Goal: Use online tool/utility: Use online tool/utility

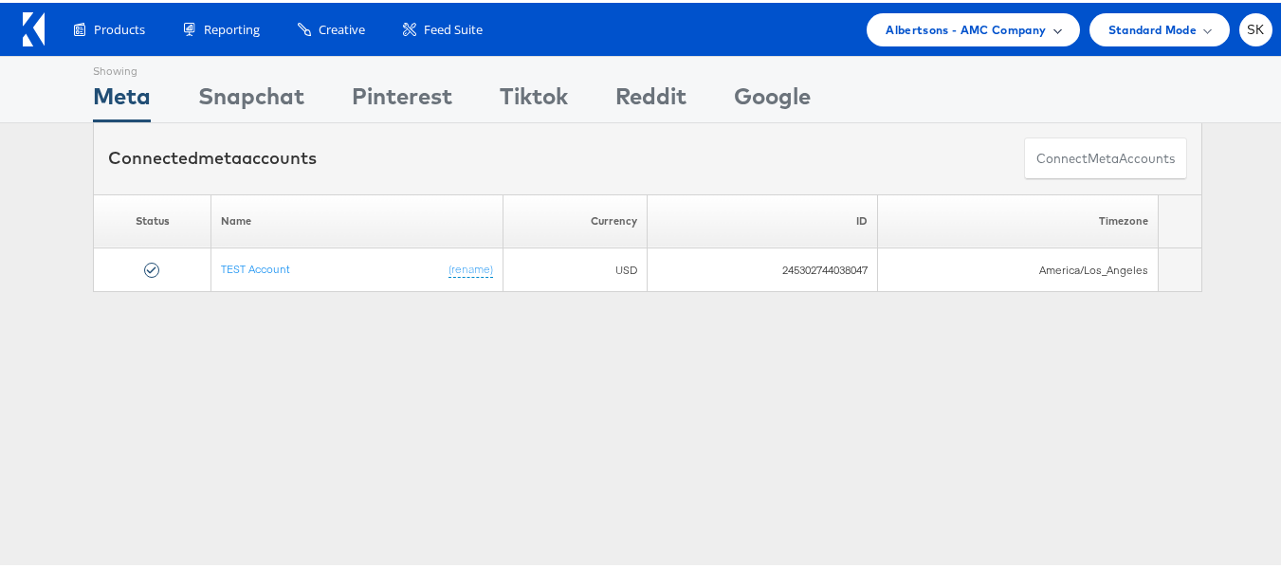
click at [916, 37] on div "Albertsons - AMC Company" at bounding box center [973, 26] width 212 height 33
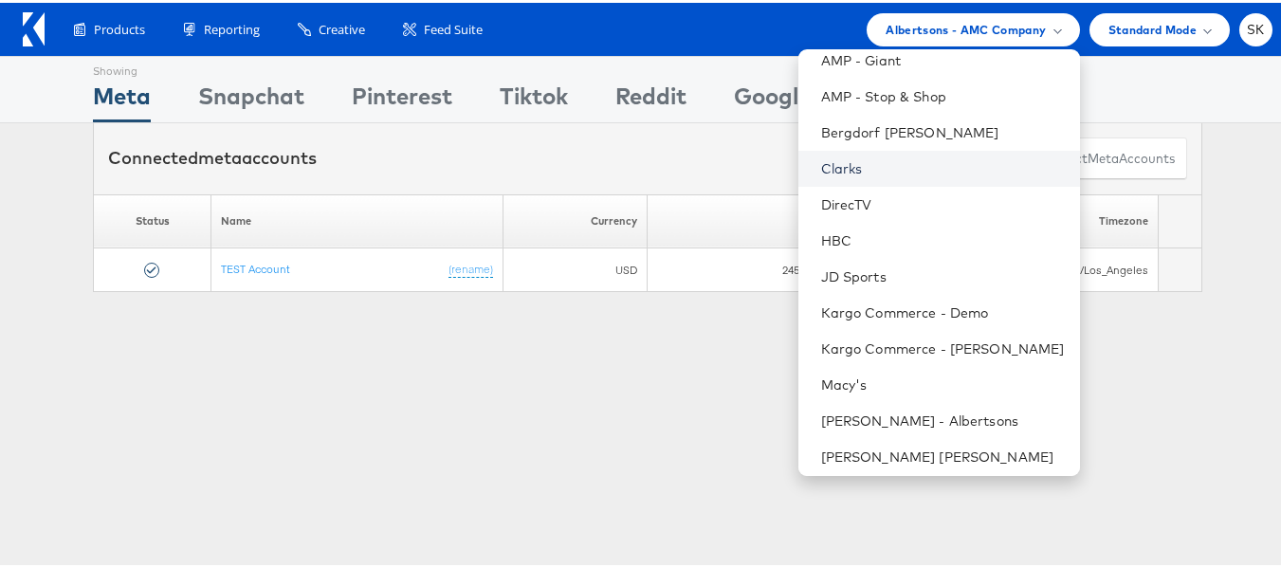
scroll to position [307, 0]
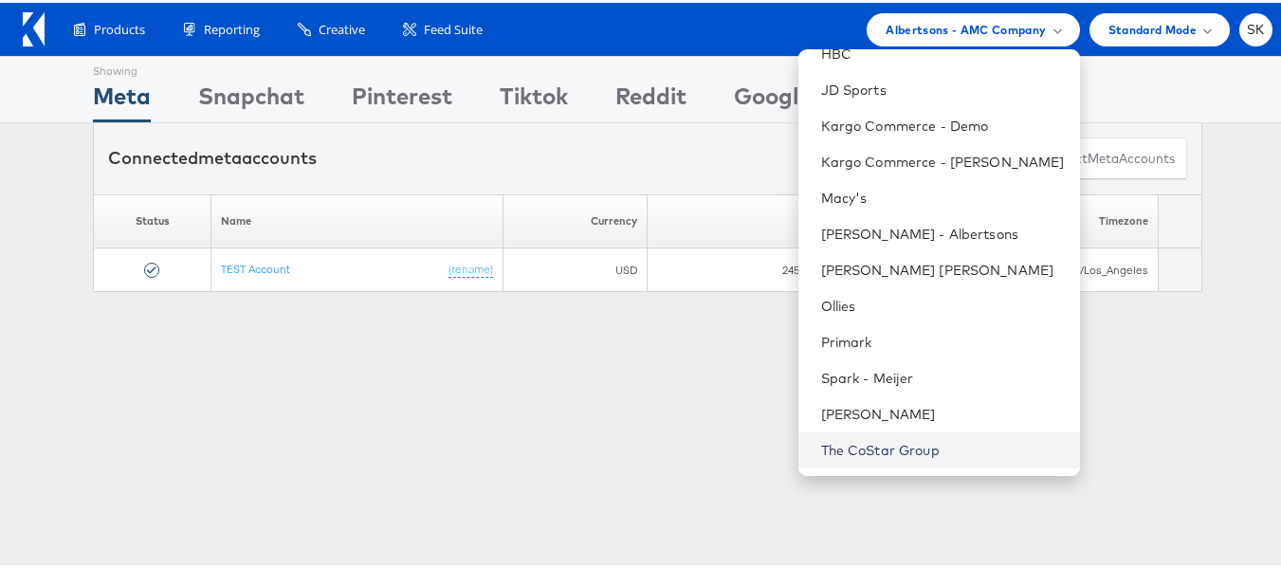
click at [853, 447] on link "The CoStar Group" at bounding box center [943, 447] width 244 height 19
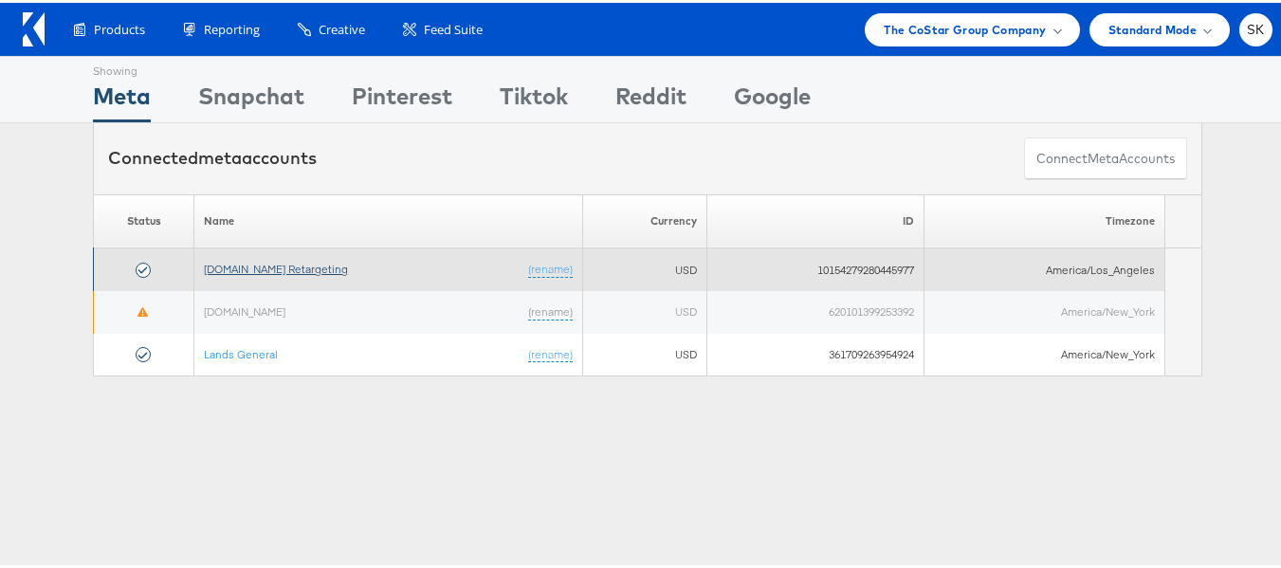
click at [290, 264] on link "[DOMAIN_NAME] Retargeting" at bounding box center [276, 266] width 144 height 14
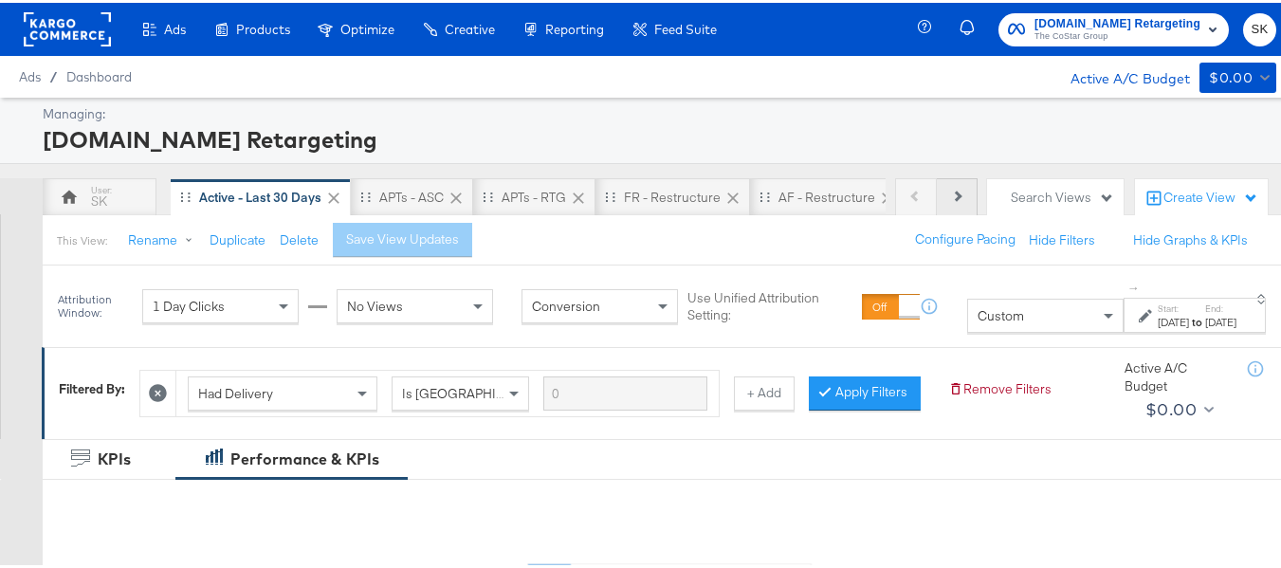
click at [951, 194] on icon at bounding box center [956, 193] width 10 height 10
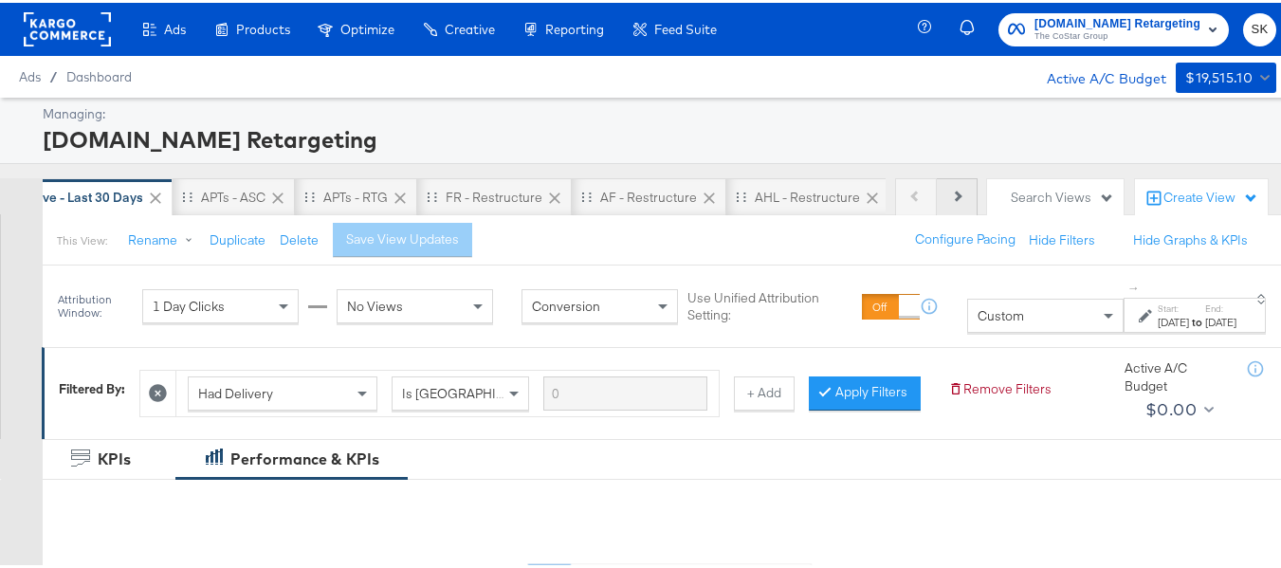
click at [951, 194] on icon at bounding box center [956, 193] width 10 height 10
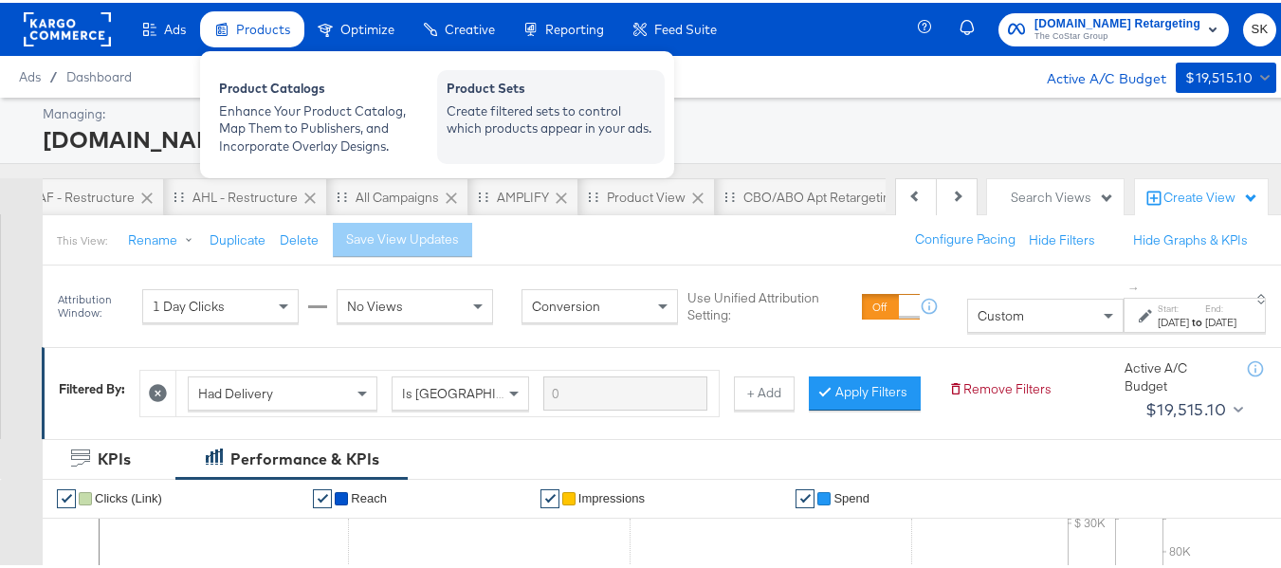
click at [569, 110] on div "Create filtered sets to control which products appear in your ads." at bounding box center [551, 117] width 209 height 35
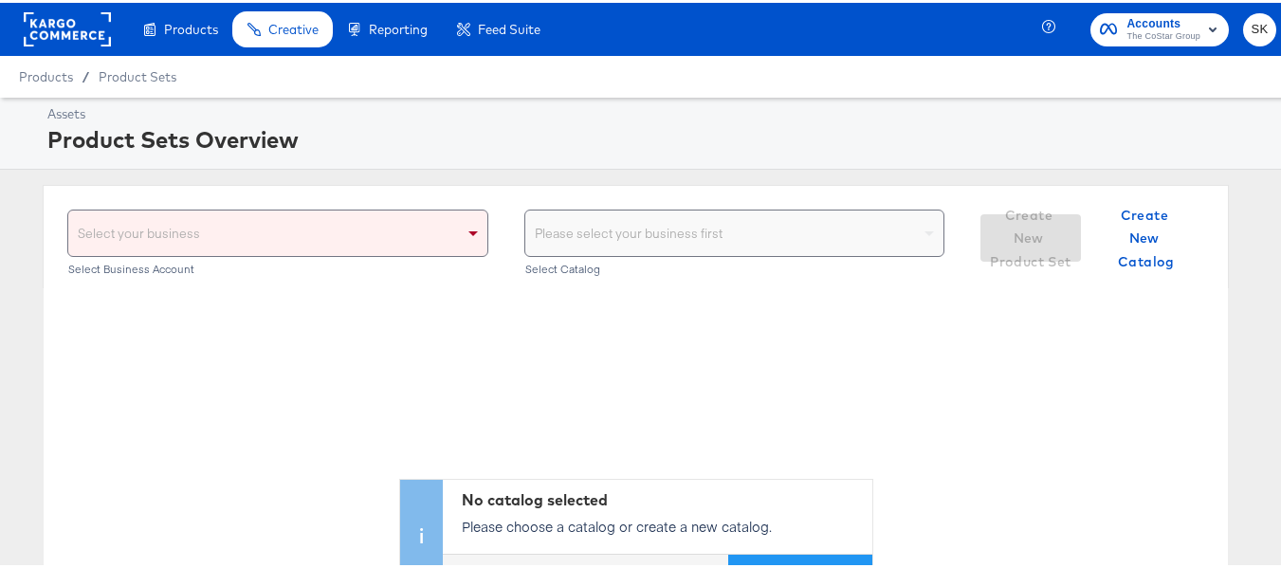
click at [453, 241] on div "Select your business" at bounding box center [277, 231] width 419 height 46
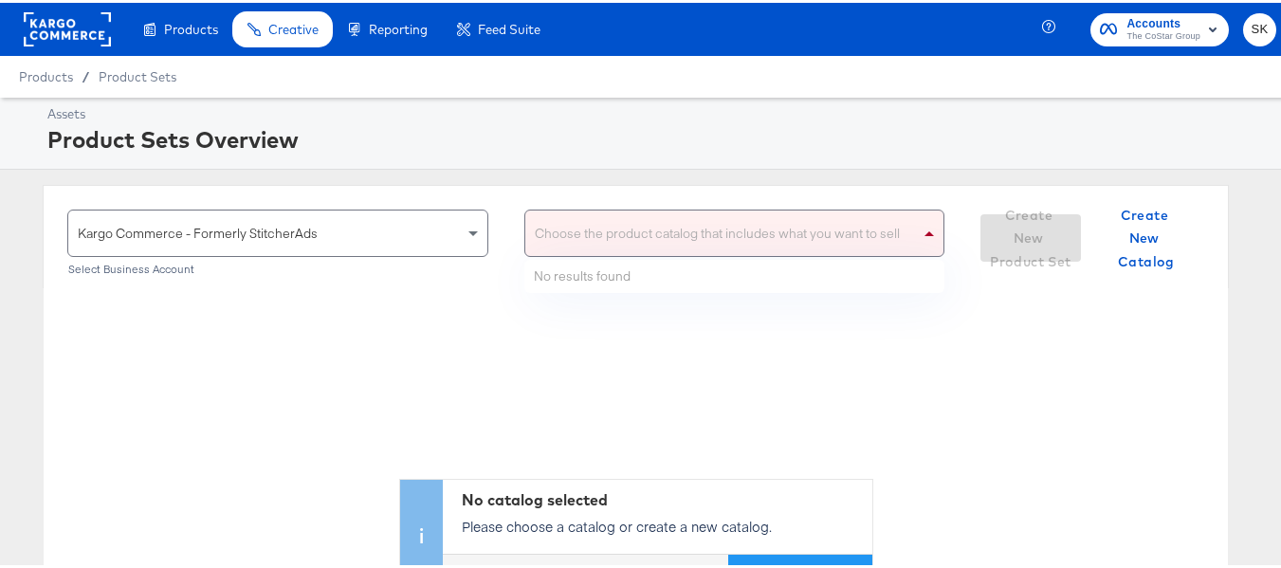
click at [673, 227] on div "Choose the product catalog that includes what you want to sell" at bounding box center [734, 231] width 419 height 46
type input "a"
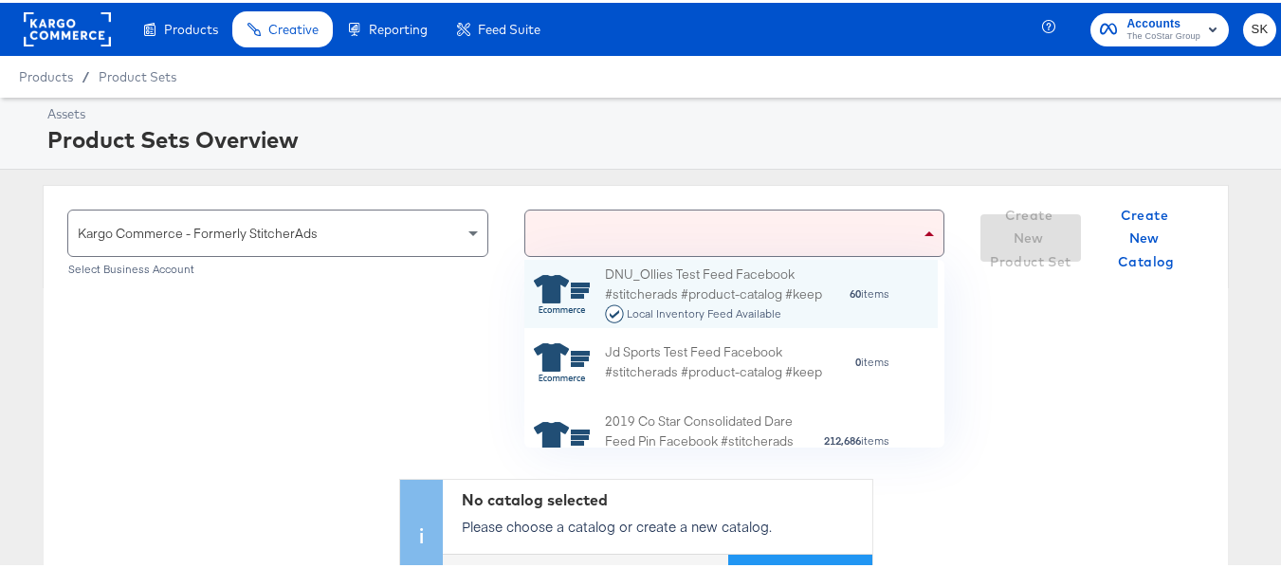
scroll to position [174, 399]
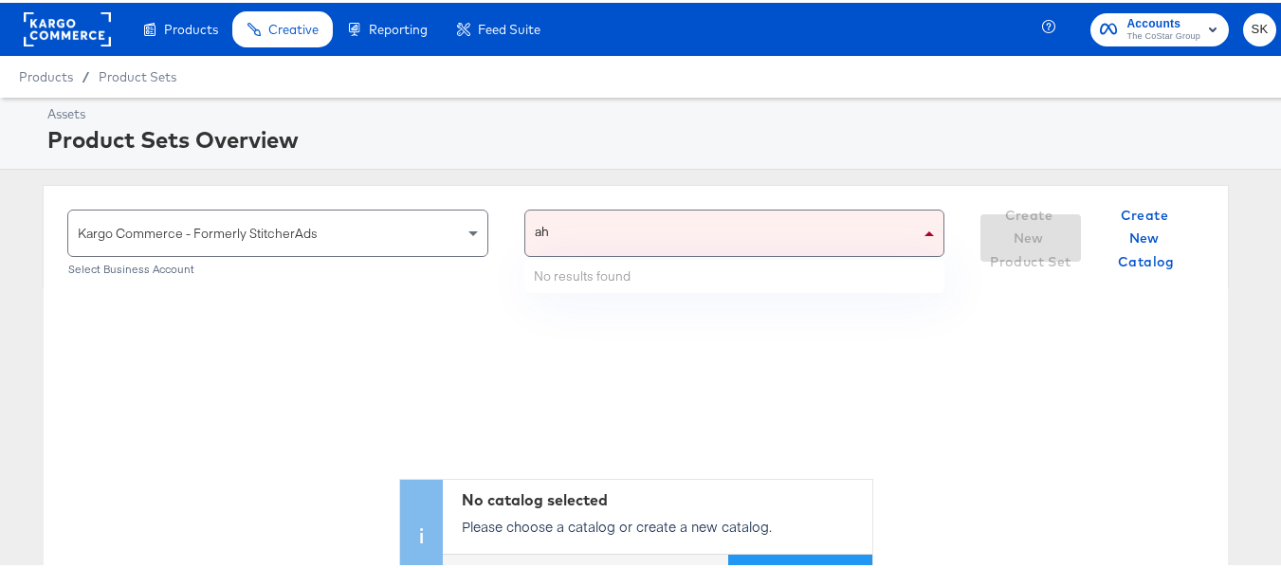
type input "ahl"
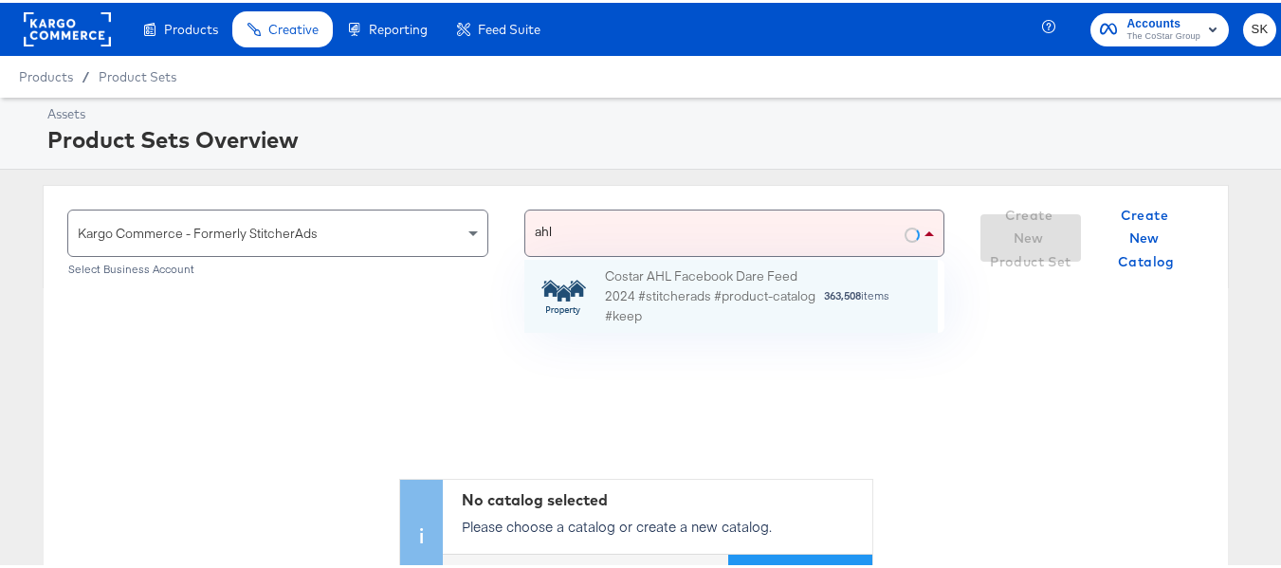
scroll to position [59, 399]
click at [691, 279] on div "Costar AHL Facebook Dare Feed 2024 #stitcherads #product-catalog #keep" at bounding box center [714, 294] width 218 height 59
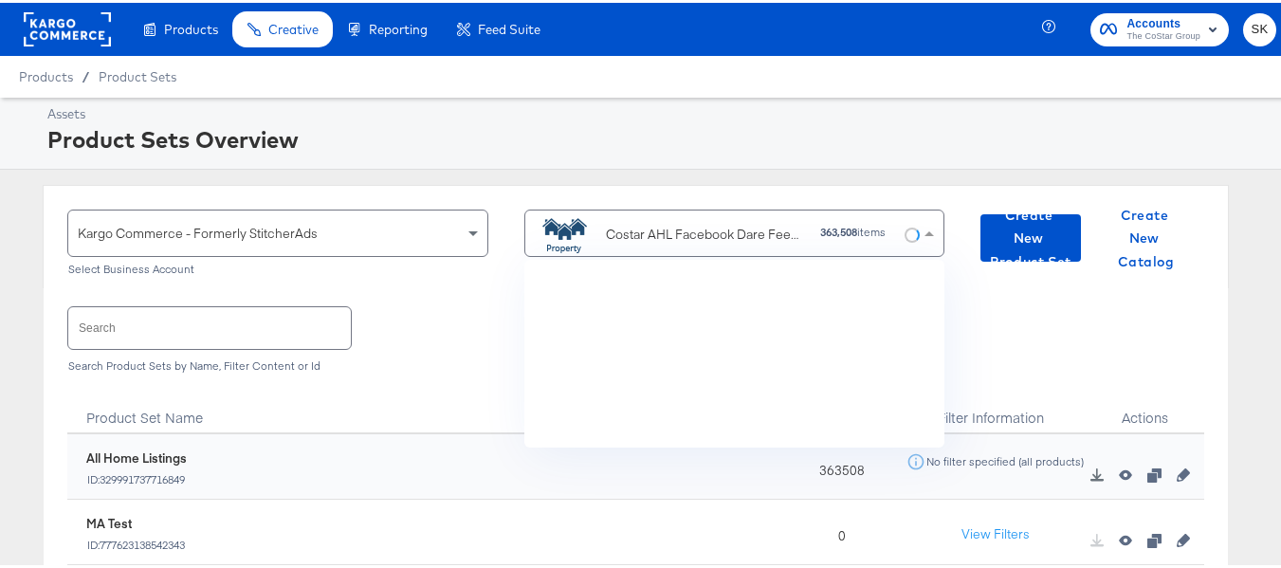
scroll to position [174, 399]
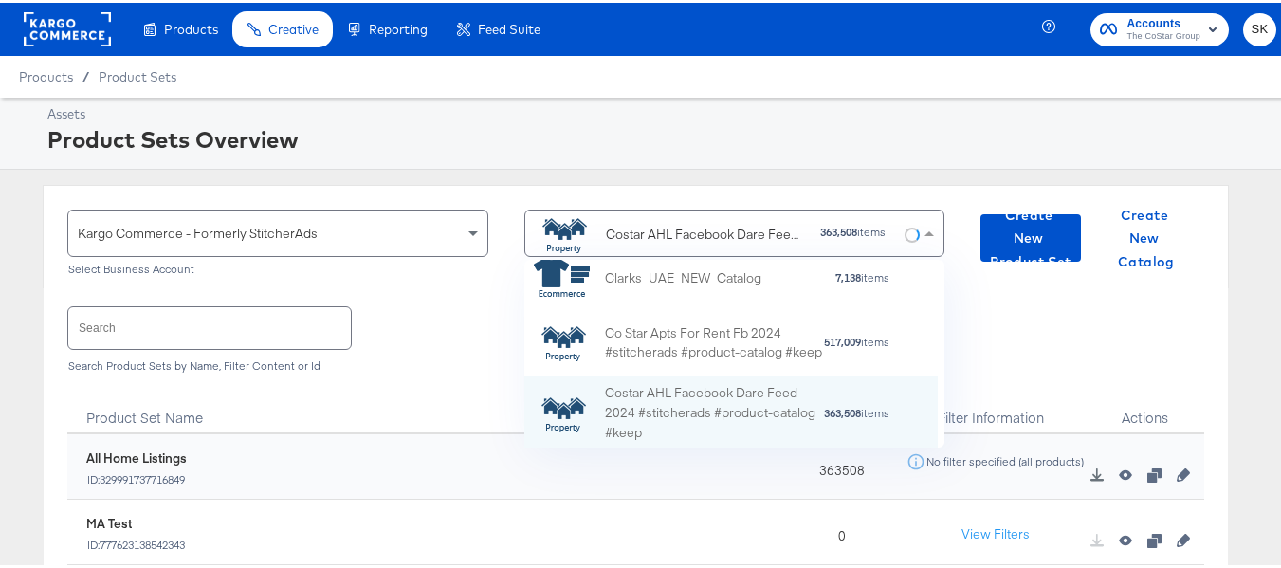
click at [281, 344] on input "text" at bounding box center [209, 324] width 283 height 41
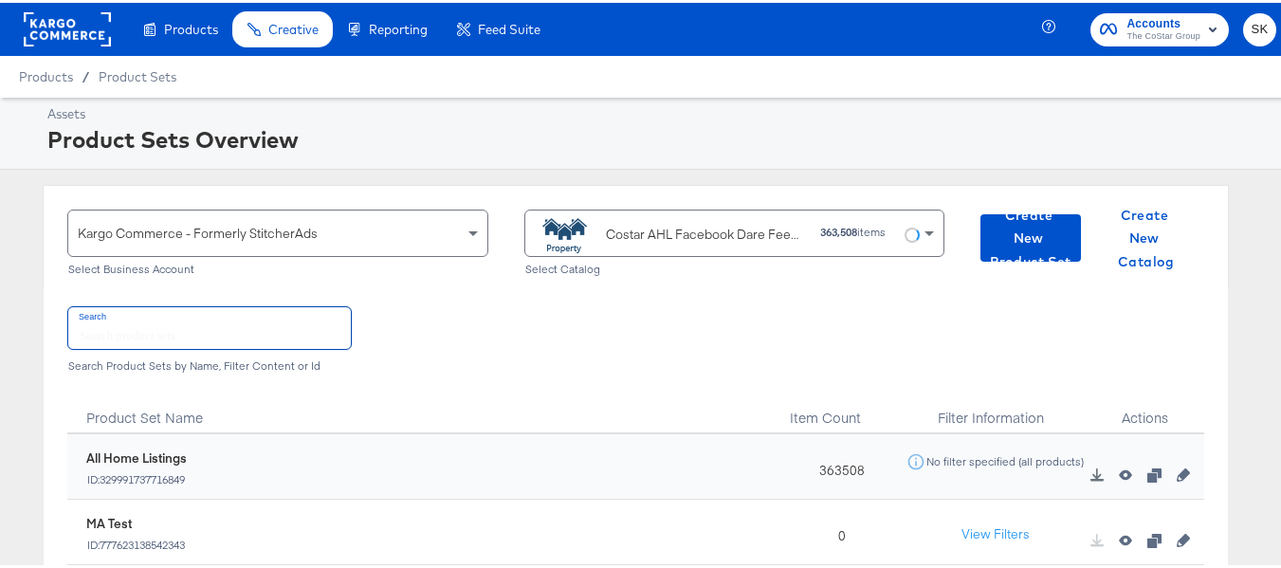
paste input "DiamondPlus_Diamond_Platinum_Properties"
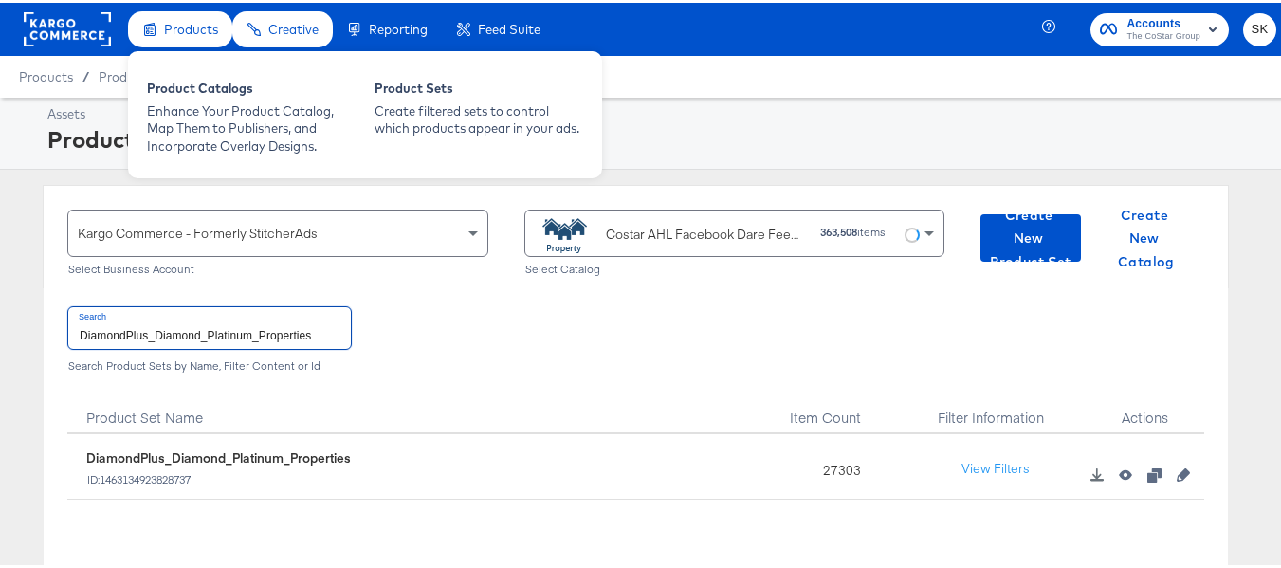
type input "DiamondPlus_Diamond_Platinum_Properties"
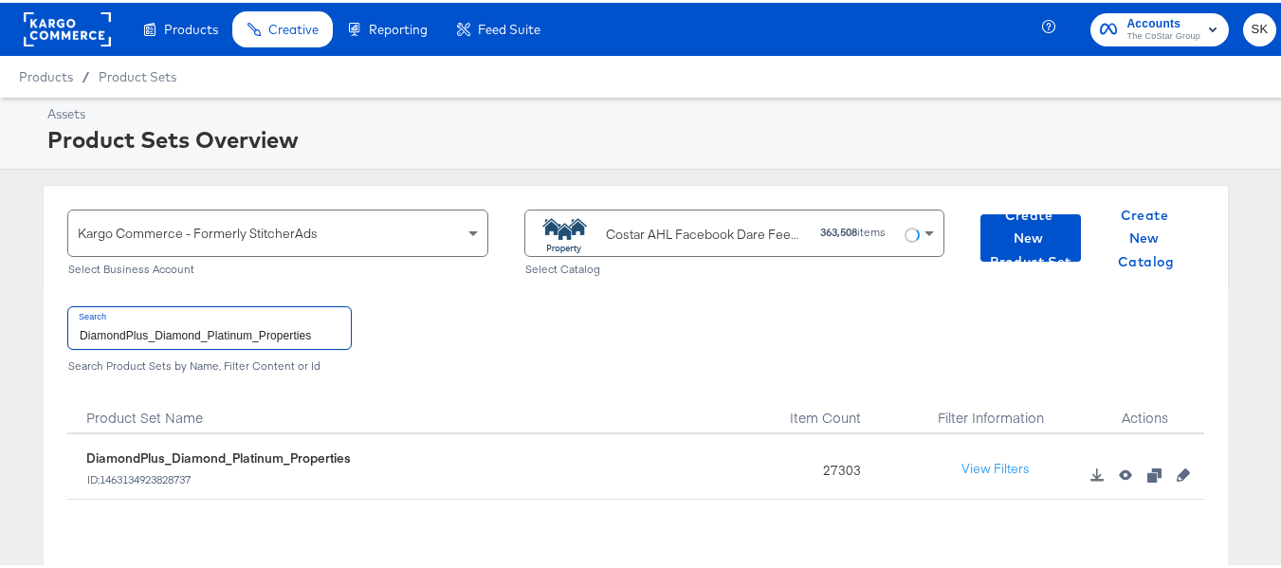
click at [287, 335] on input "DiamondPlus_Diamond_Platinum_Properties" at bounding box center [209, 324] width 283 height 41
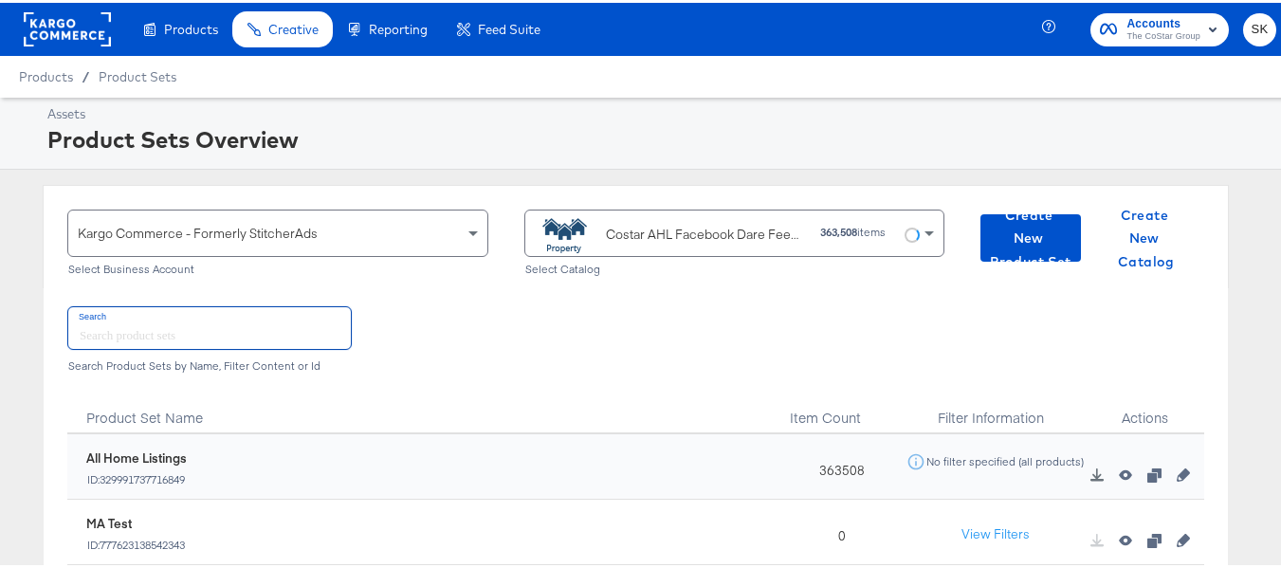
click at [654, 220] on div "Costar AHL Facebook Dare Feed 2024 #stitcherads #product-catalog #keep" at bounding box center [670, 231] width 271 height 38
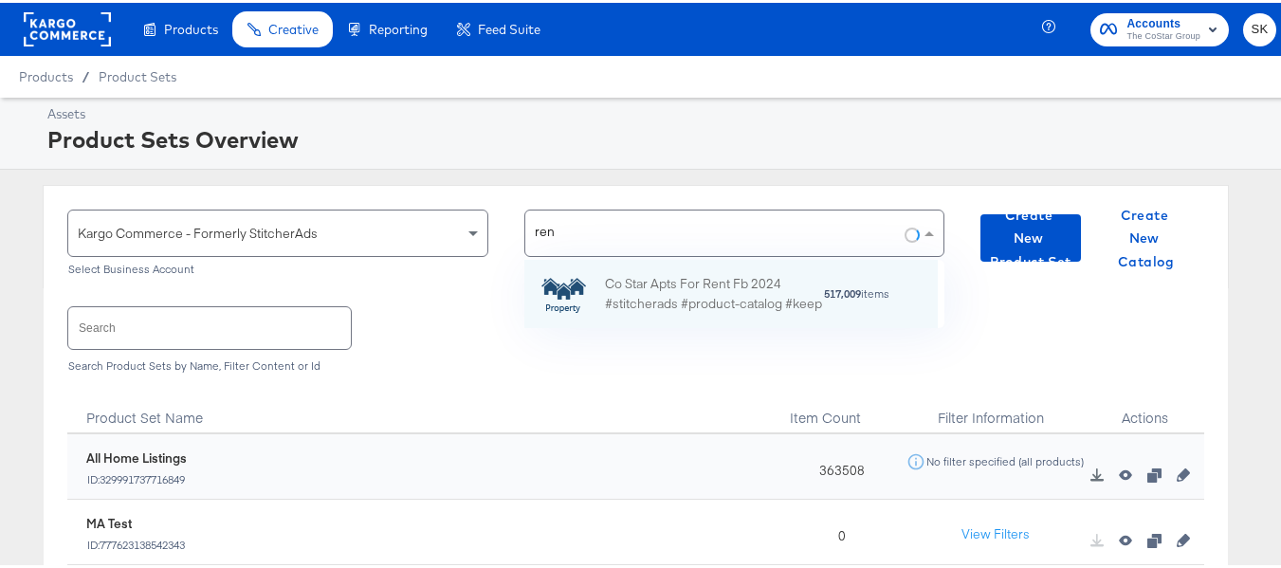
scroll to position [53, 399]
type input "rent"
click at [650, 271] on div "Co Star Apts For Rent Fb 2024 #stitcherads #product-catalog #keep" at bounding box center [714, 291] width 218 height 40
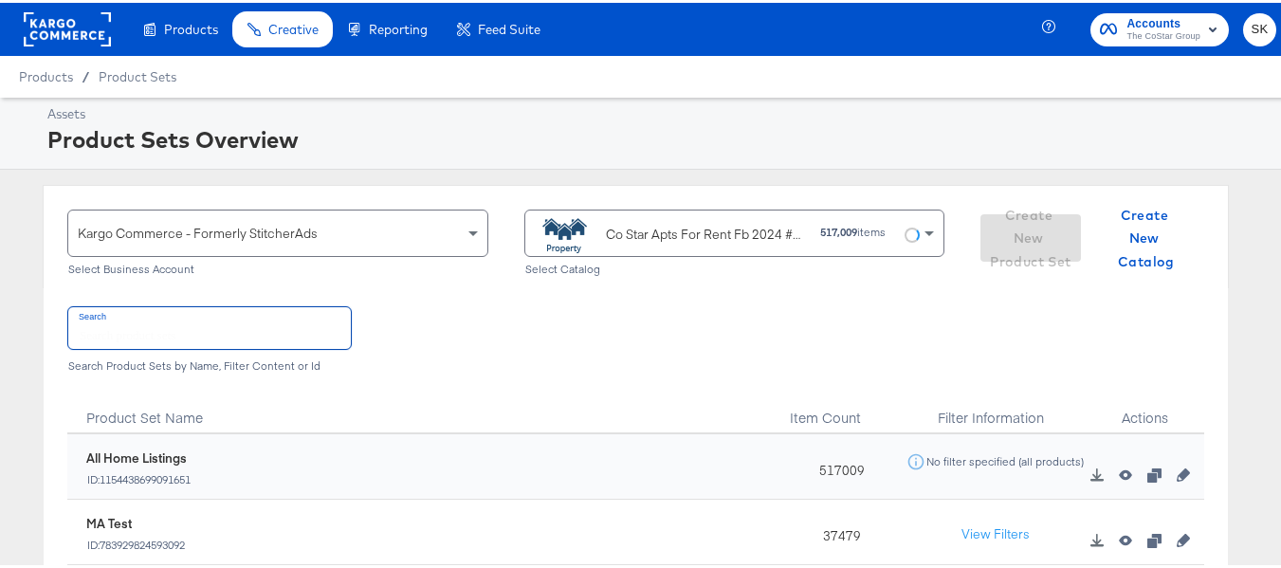
click at [211, 324] on input "text" at bounding box center [209, 324] width 283 height 41
paste input "ForRent.com_Diamond & Platinum"
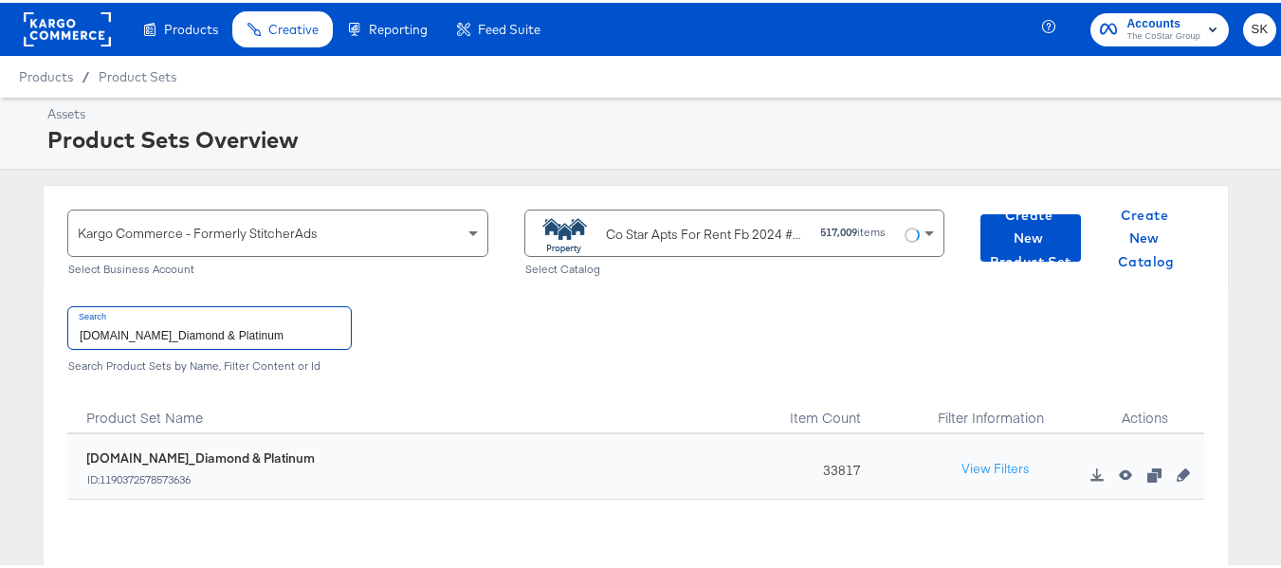
type input "ForRent.com_Diamond & Platinum"
click at [234, 323] on input "ForRent.com_Diamond & Platinum" at bounding box center [209, 324] width 283 height 41
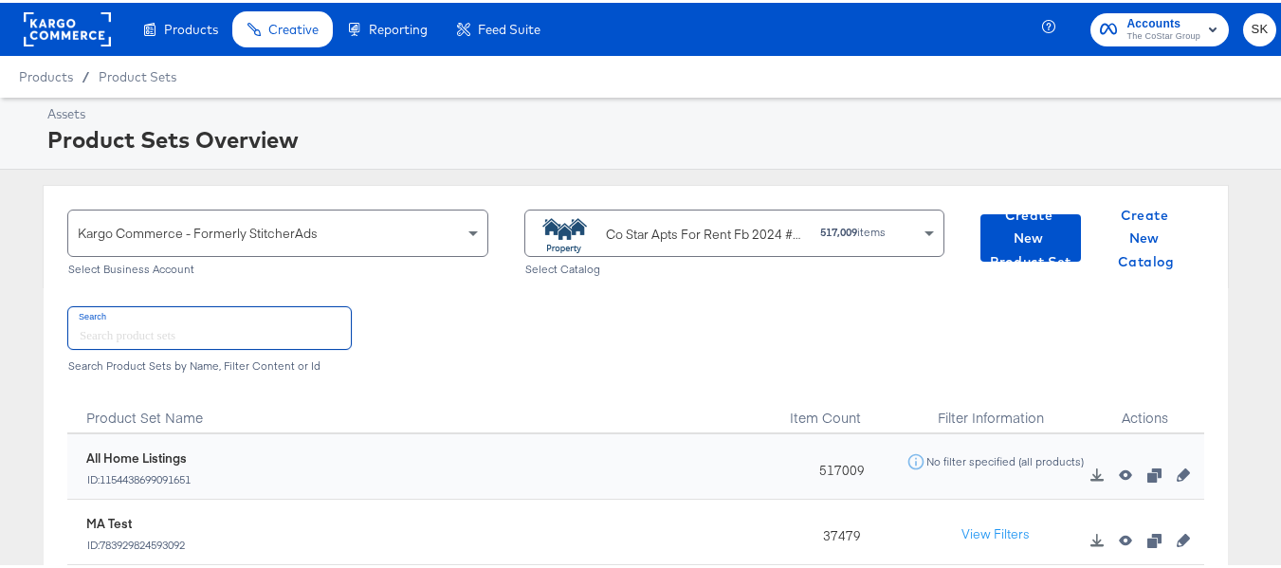
click at [667, 223] on div "Co Star Apts For Rent Fb 2024 #stitcherads #product-catalog #keep" at bounding box center [706, 232] width 200 height 20
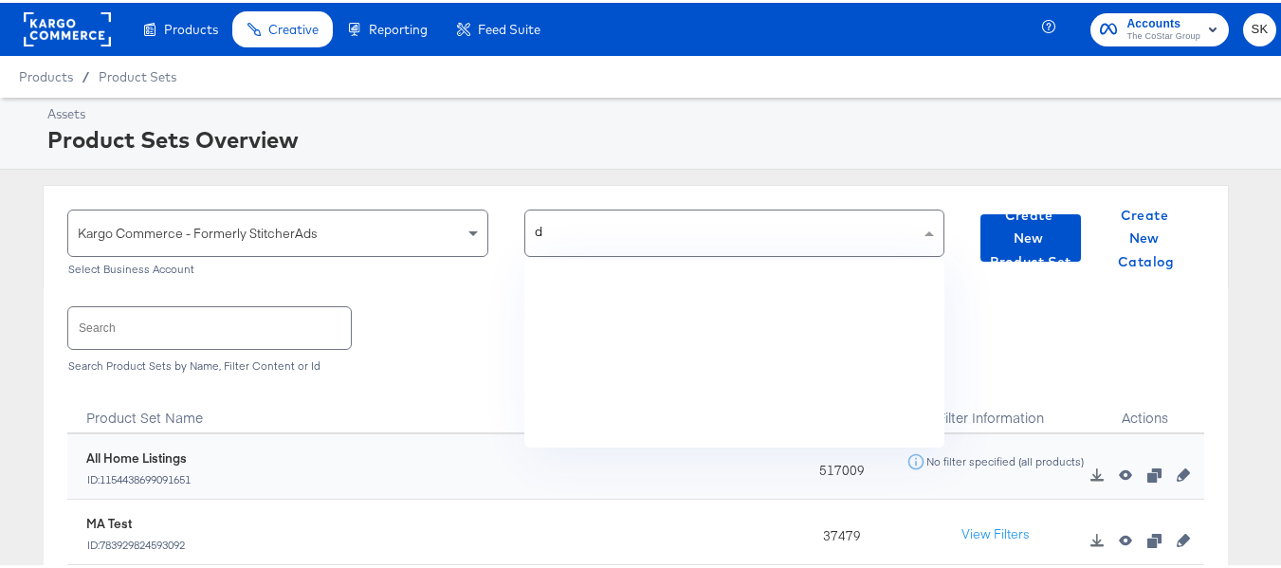
scroll to position [174, 399]
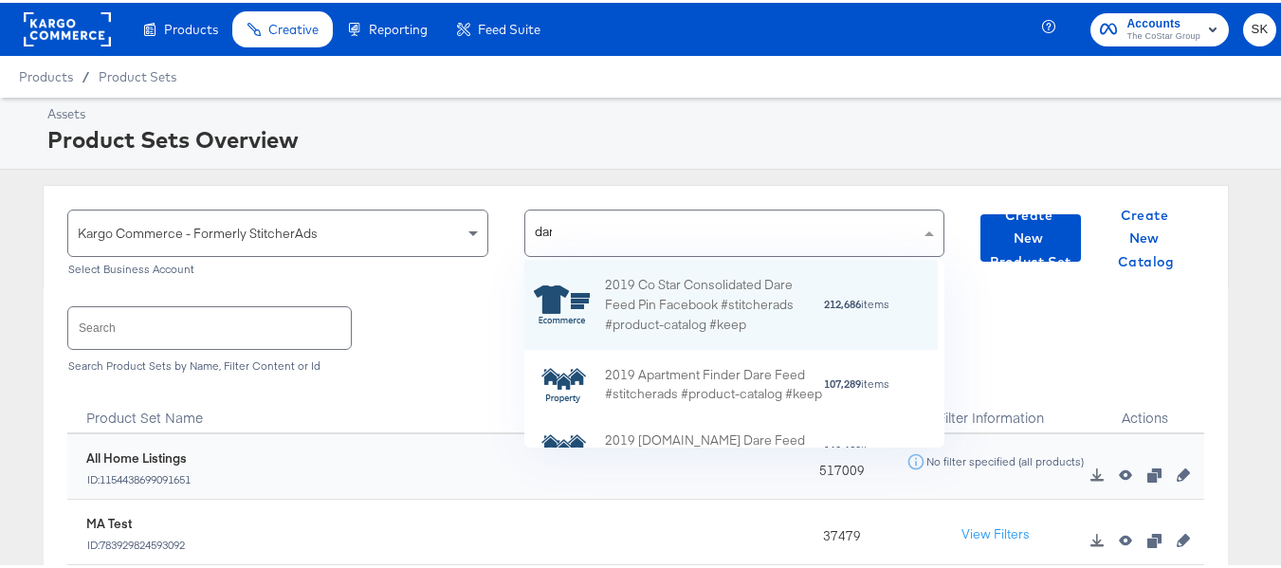
type input "dare"
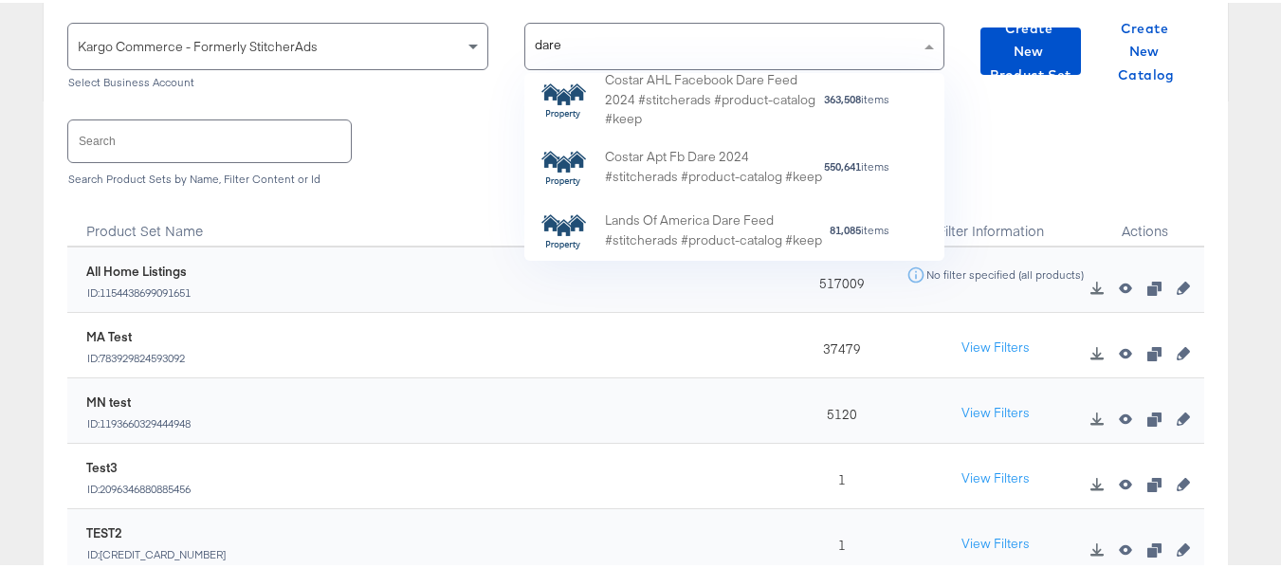
scroll to position [0, 0]
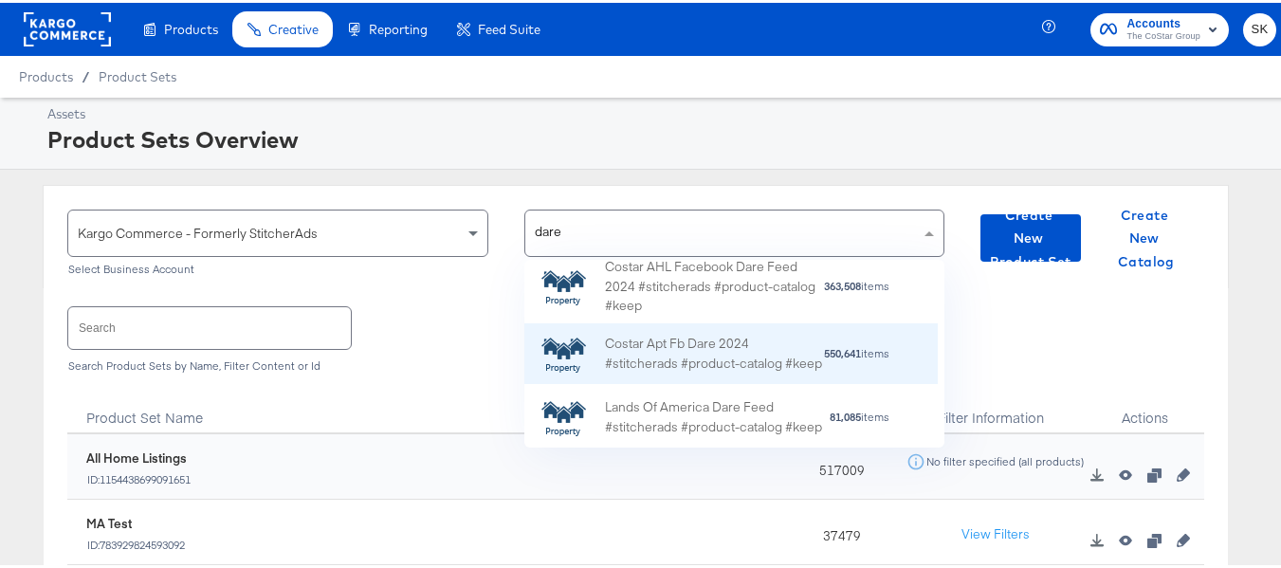
click at [716, 334] on div "Costar Apt Fb Dare 2024 #stitcherads #product-catalog #keep" at bounding box center [714, 352] width 218 height 40
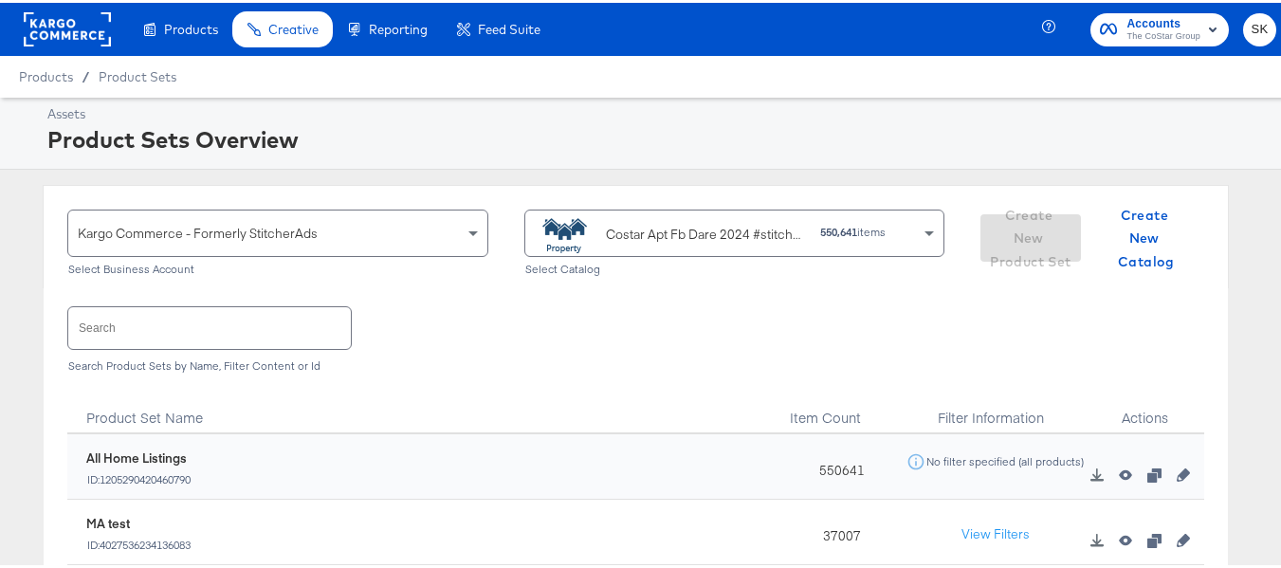
click at [202, 340] on input "text" at bounding box center [209, 324] width 283 height 41
paste input "DARECatalog_Apts_AllPlatinum_AllDiamond"
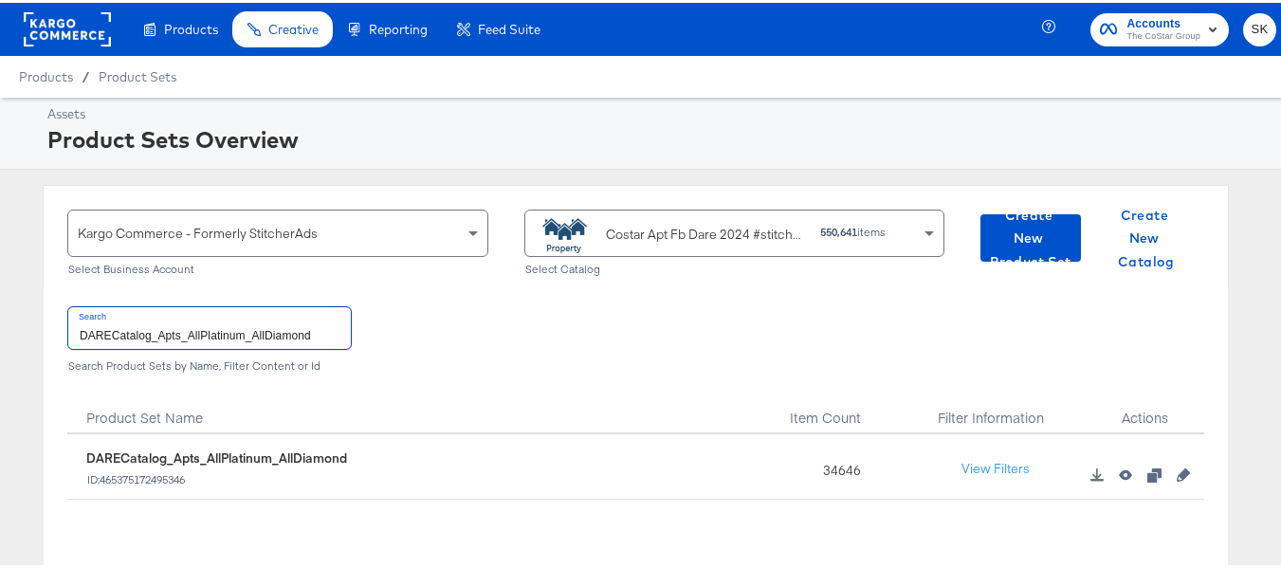
type input "DARECatalog_Apts_AllPlatinum_AllDiamond"
click at [277, 341] on input "DARECatalog_Apts_AllPlatinum_AllDiamond" at bounding box center [209, 324] width 283 height 41
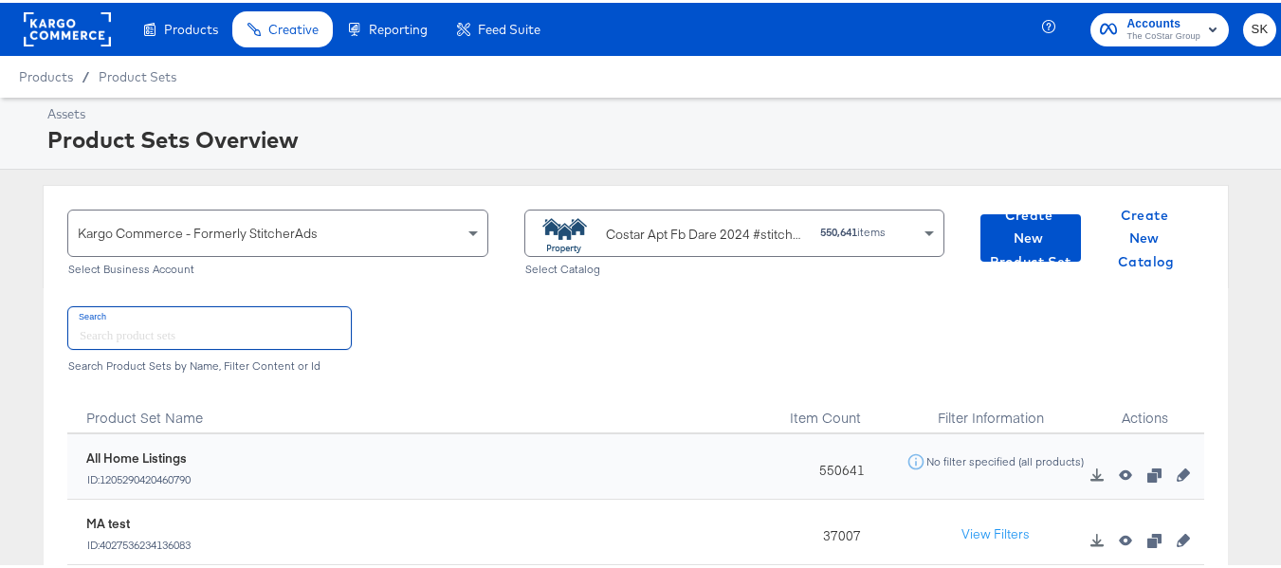
click at [730, 227] on div "Costar Apt Fb Dare 2024 #stitcherads #product-catalog #keep" at bounding box center [706, 232] width 200 height 20
click at [657, 220] on div "Costar Apt Fb Dare 2024 #stitcherads #product-catalog #keep" at bounding box center [670, 231] width 271 height 38
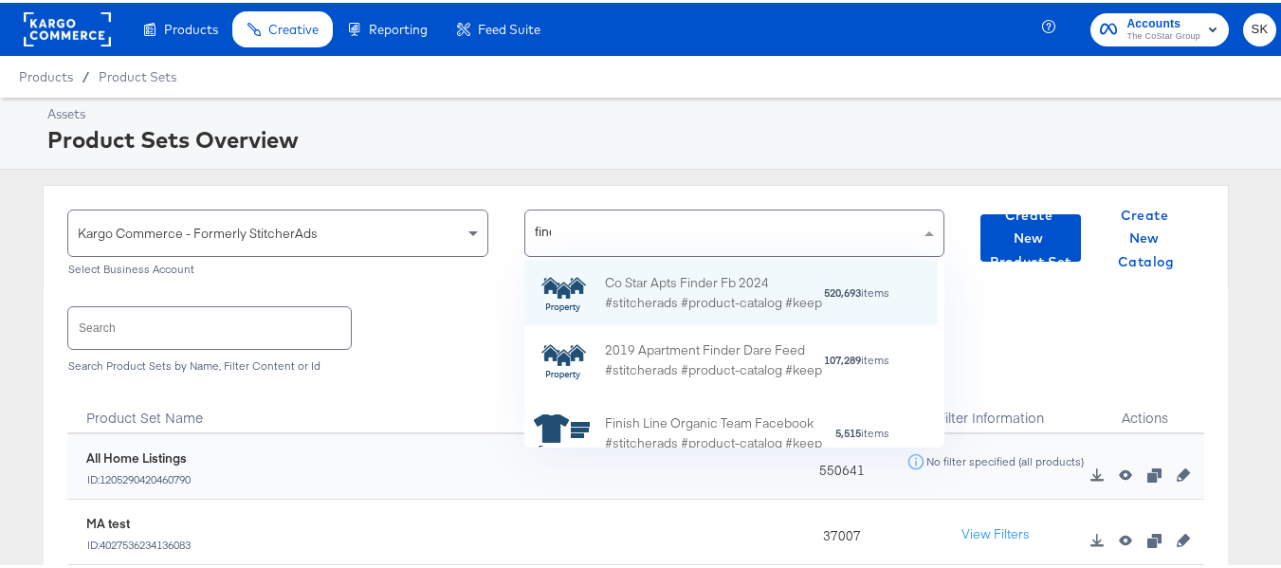
scroll to position [121, 399]
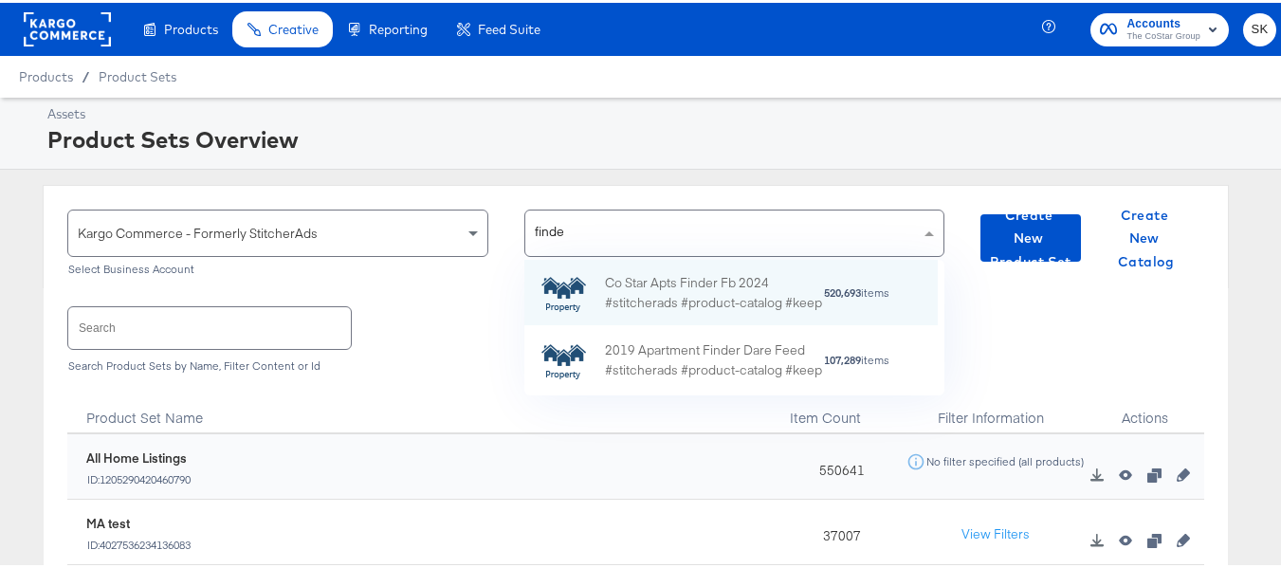
type input "finder"
click at [645, 282] on div "Co Star Apts Finder Fb 2024 #stitcherads #product-catalog #keep" at bounding box center [714, 290] width 218 height 40
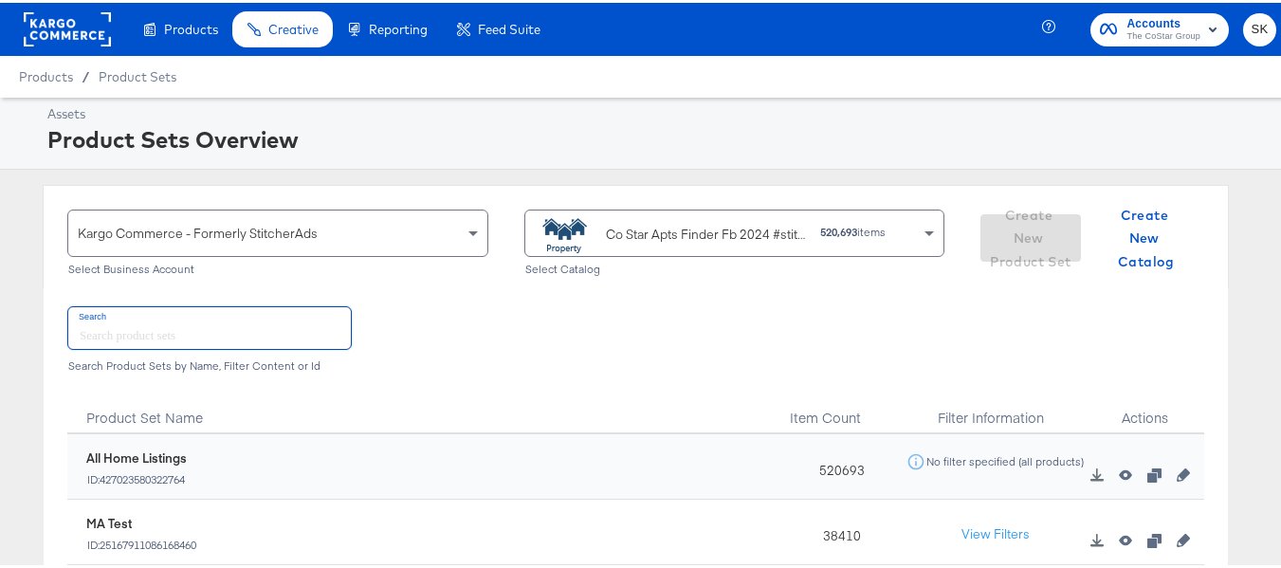
click at [257, 319] on input "text" at bounding box center [209, 324] width 283 height 41
paste input "ApartmentFinder_2024_Diamond & Platinum"
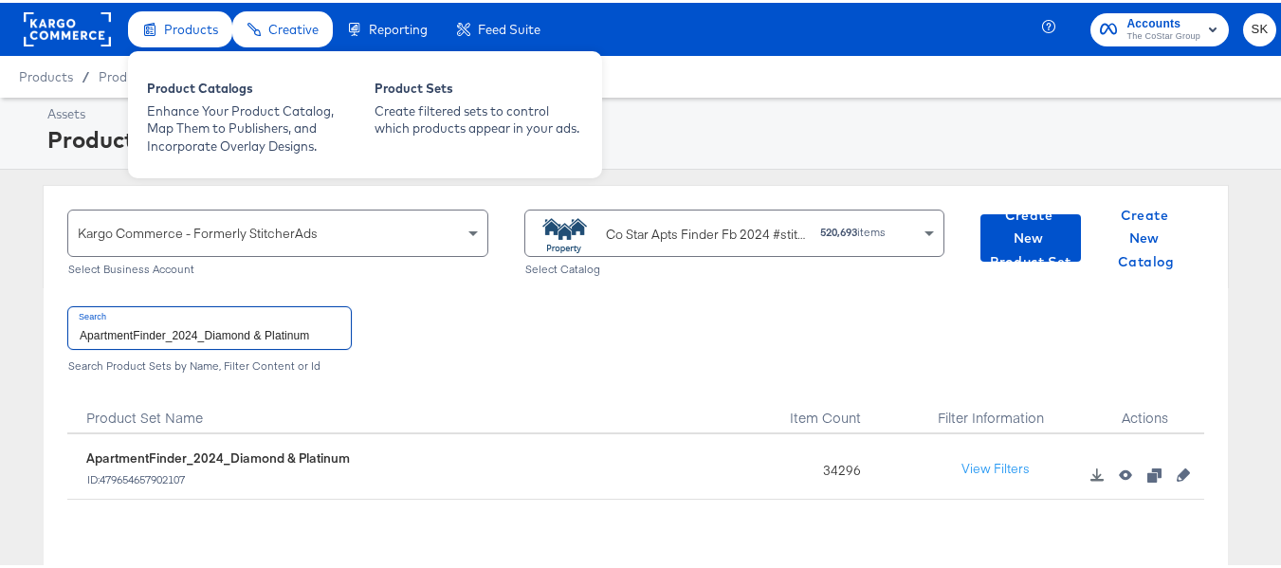
type input "ApartmentFinder_2024_Diamond & Platinum"
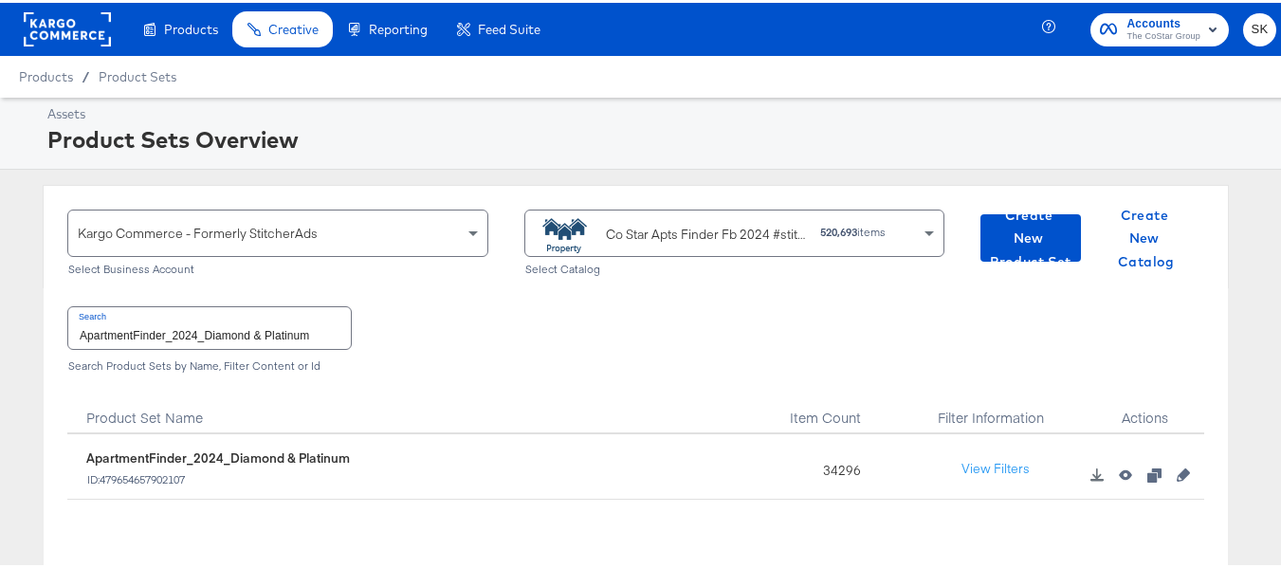
click at [450, 411] on div "Product Set Name" at bounding box center [422, 407] width 710 height 47
click at [79, 37] on rect at bounding box center [67, 26] width 87 height 34
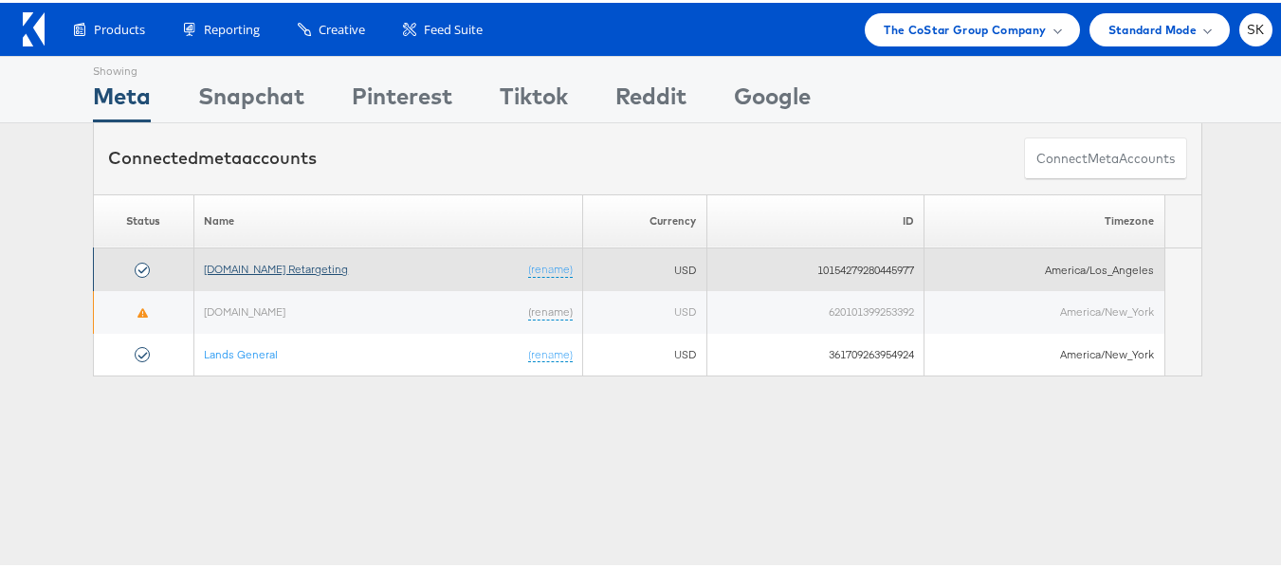
click at [261, 273] on link "[DOMAIN_NAME] Retargeting" at bounding box center [276, 266] width 144 height 14
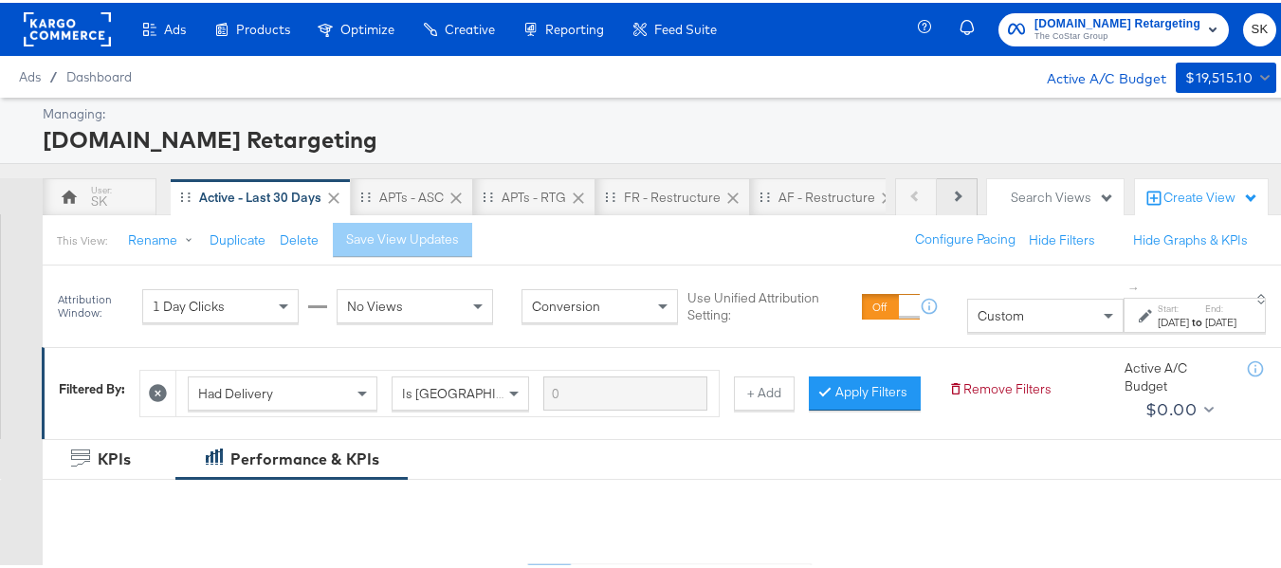
click at [956, 201] on button "Next" at bounding box center [957, 194] width 41 height 38
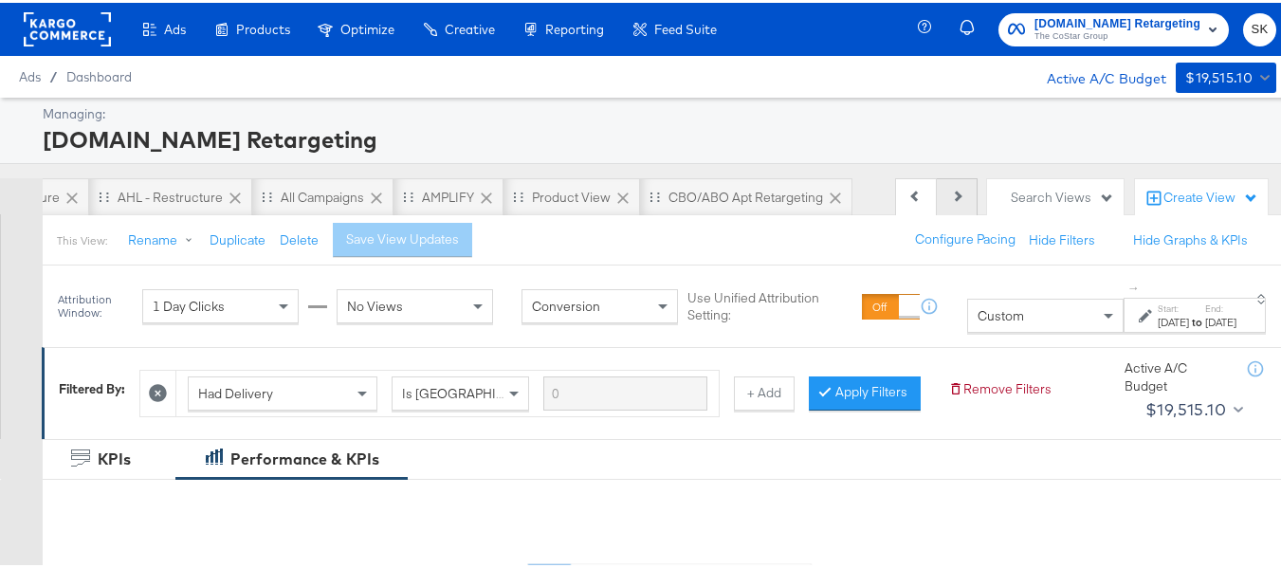
click at [956, 201] on button "Next" at bounding box center [957, 194] width 41 height 38
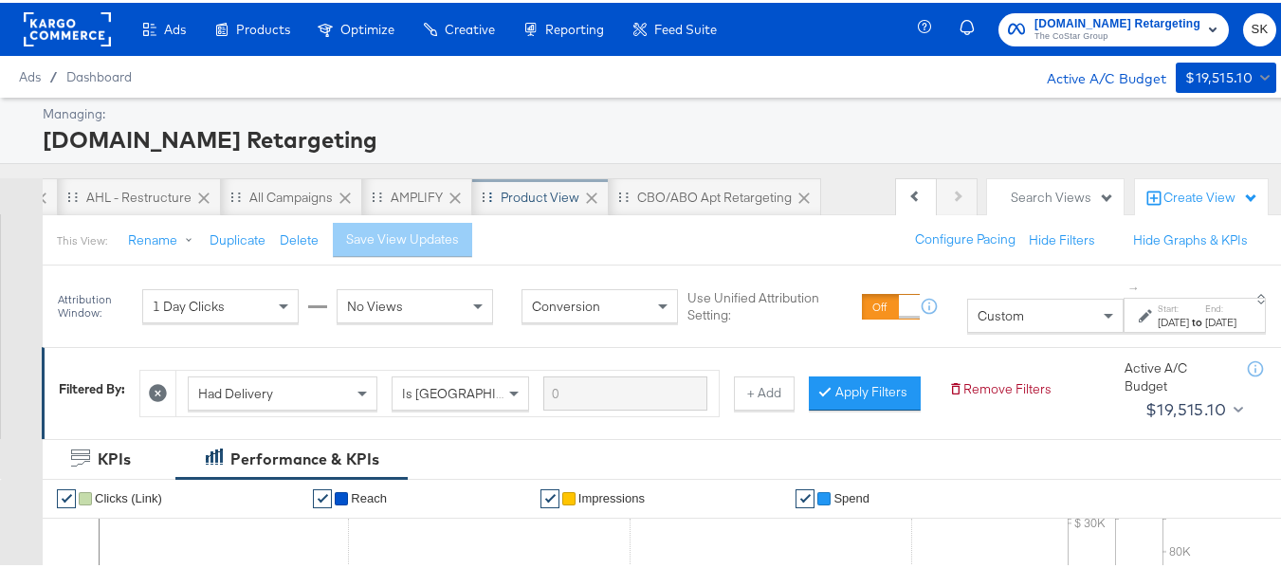
click at [506, 198] on div "Product View" at bounding box center [540, 195] width 79 height 18
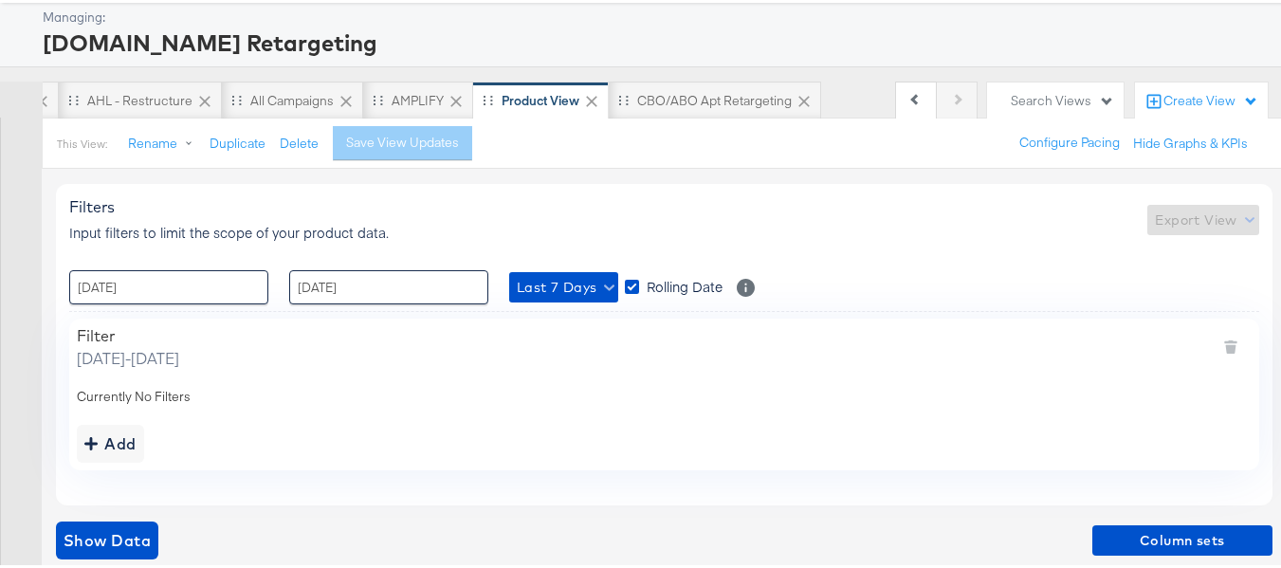
scroll to position [101, 0]
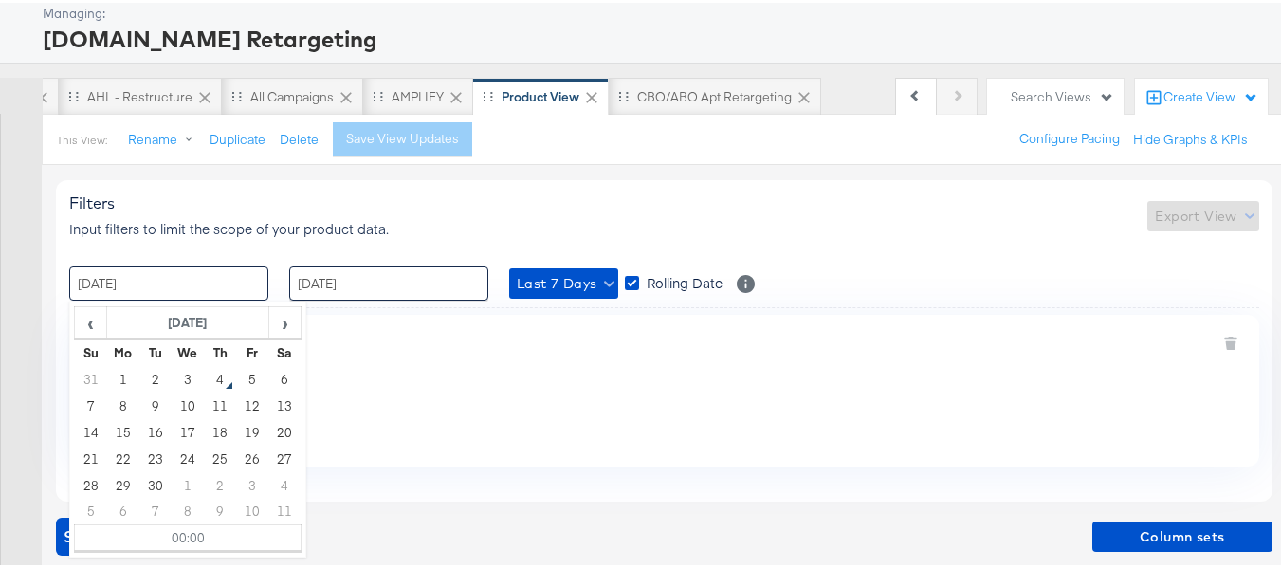
click at [192, 270] on input "[DATE]" at bounding box center [168, 281] width 199 height 34
click at [120, 366] on td "1" at bounding box center [123, 376] width 32 height 27
type input "[DATE] 00:00"
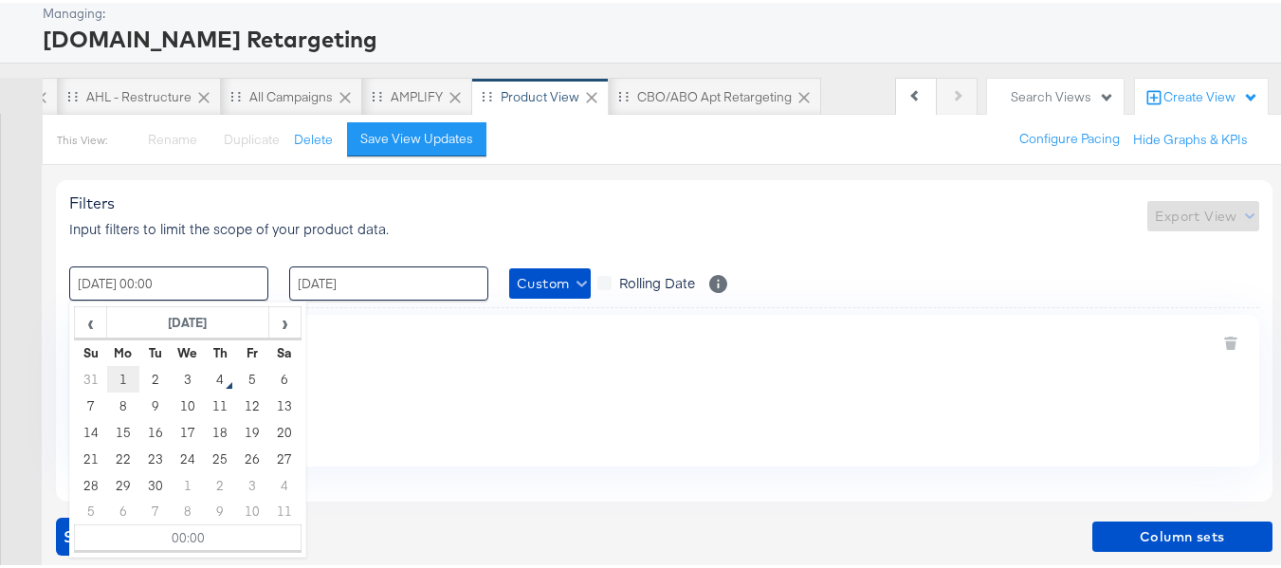
scroll to position [0, 851]
click at [388, 277] on input "[DATE]" at bounding box center [388, 281] width 199 height 34
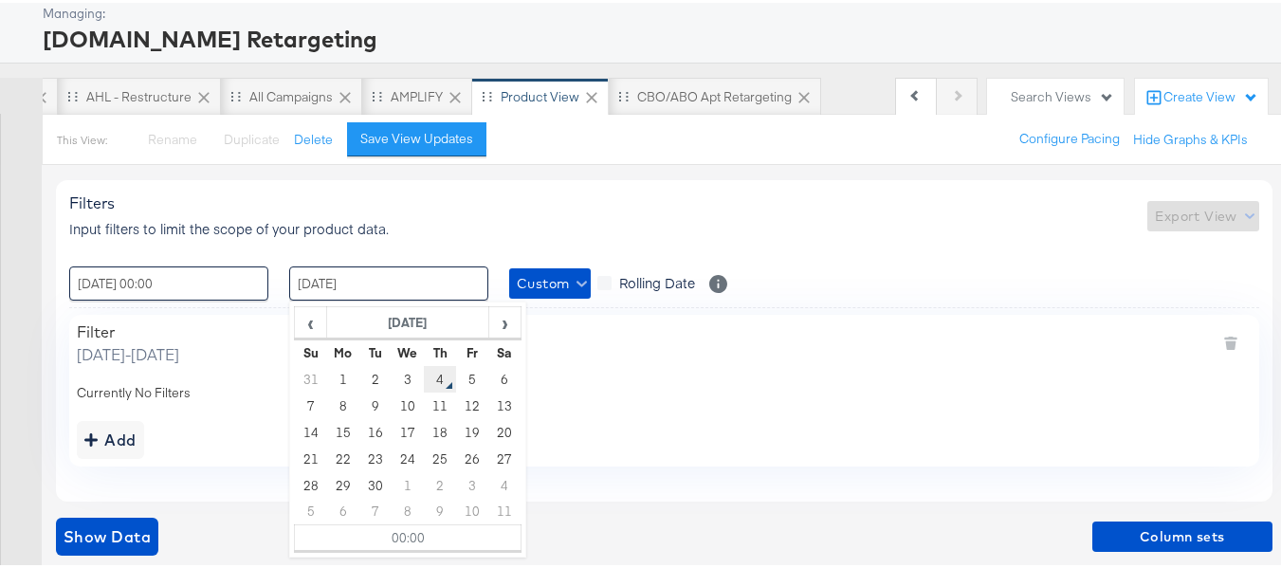
click at [445, 377] on td "4" at bounding box center [440, 376] width 32 height 27
type input "[DATE] 00:00"
click at [820, 331] on div "Filter [DATE] - [DATE]" at bounding box center [664, 341] width 1175 height 43
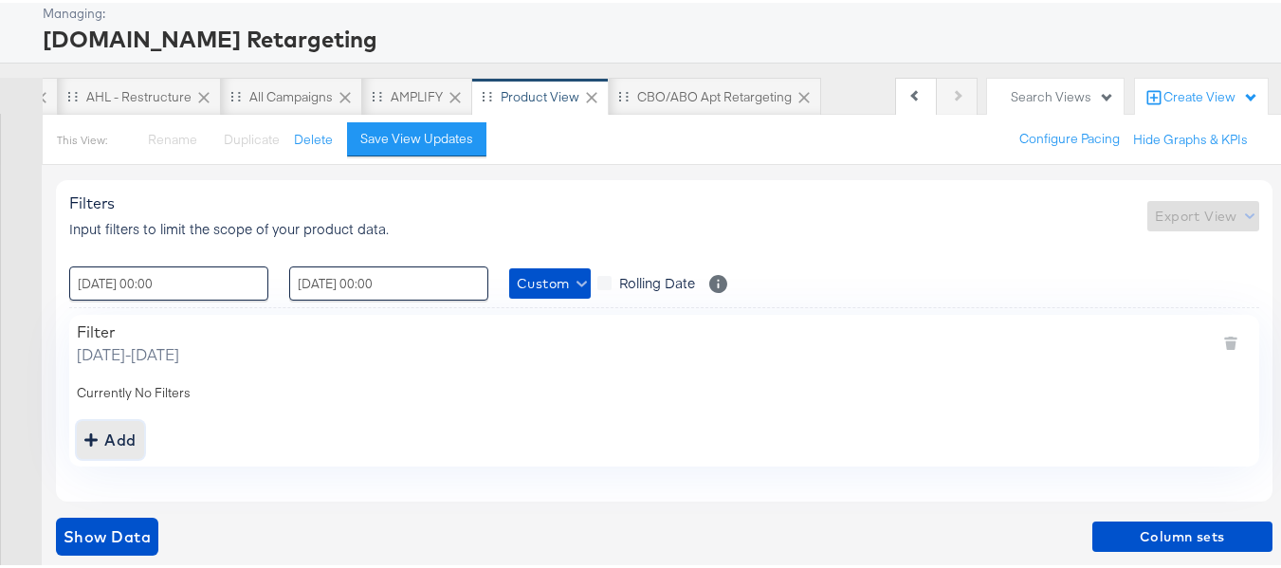
click at [125, 435] on div "Add" at bounding box center [110, 437] width 52 height 27
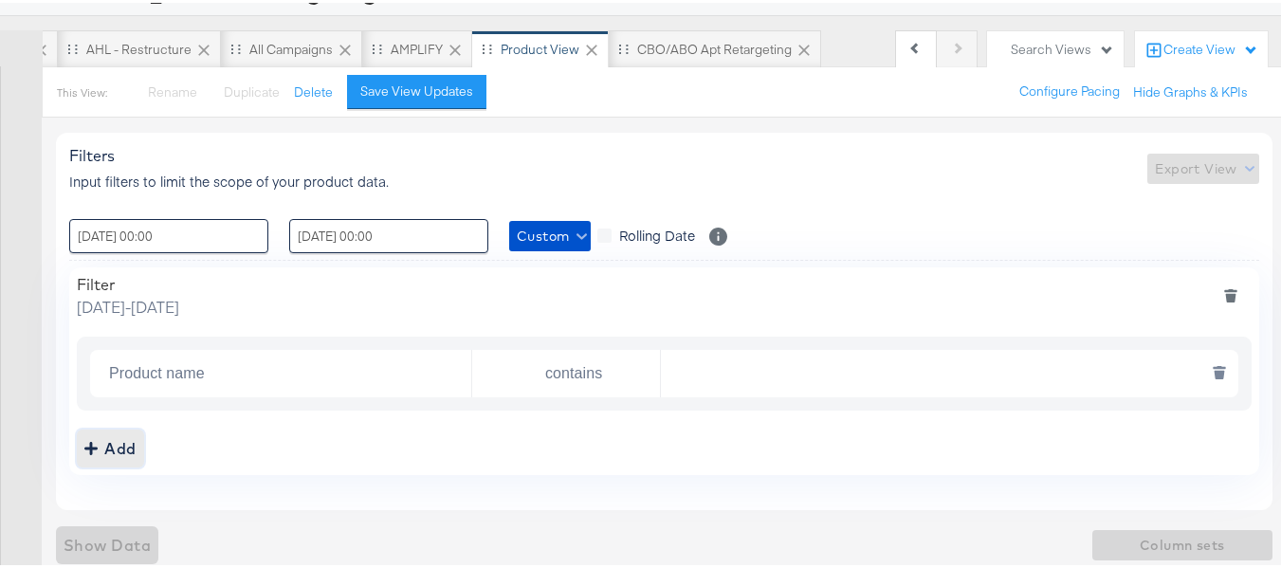
scroll to position [175, 0]
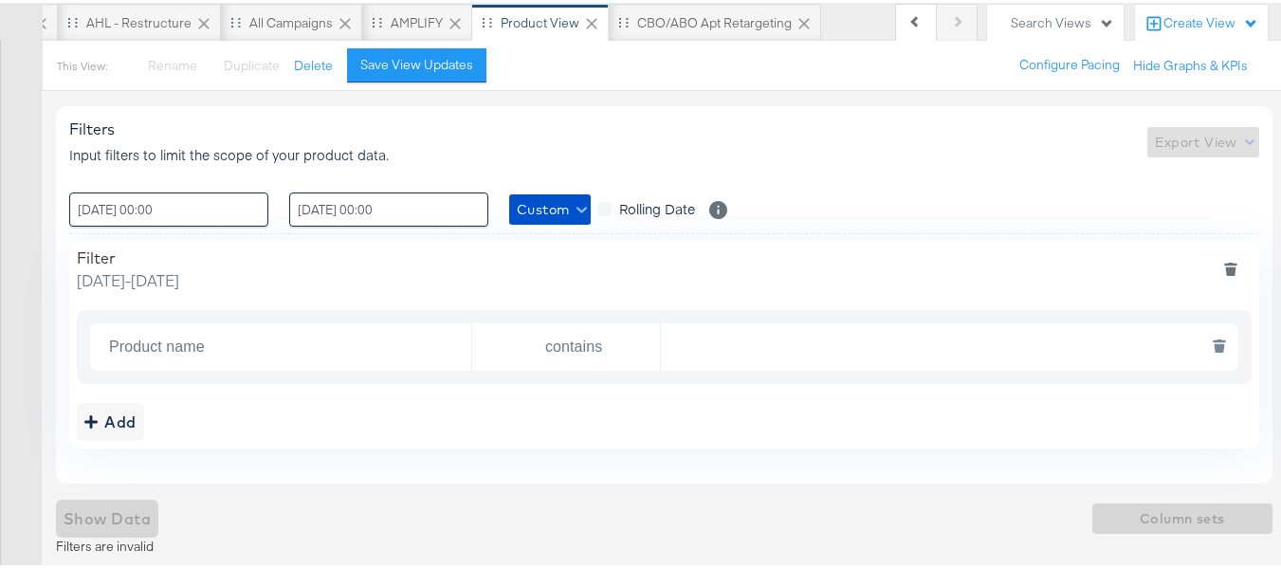
click at [210, 347] on input "Product name" at bounding box center [286, 344] width 370 height 39
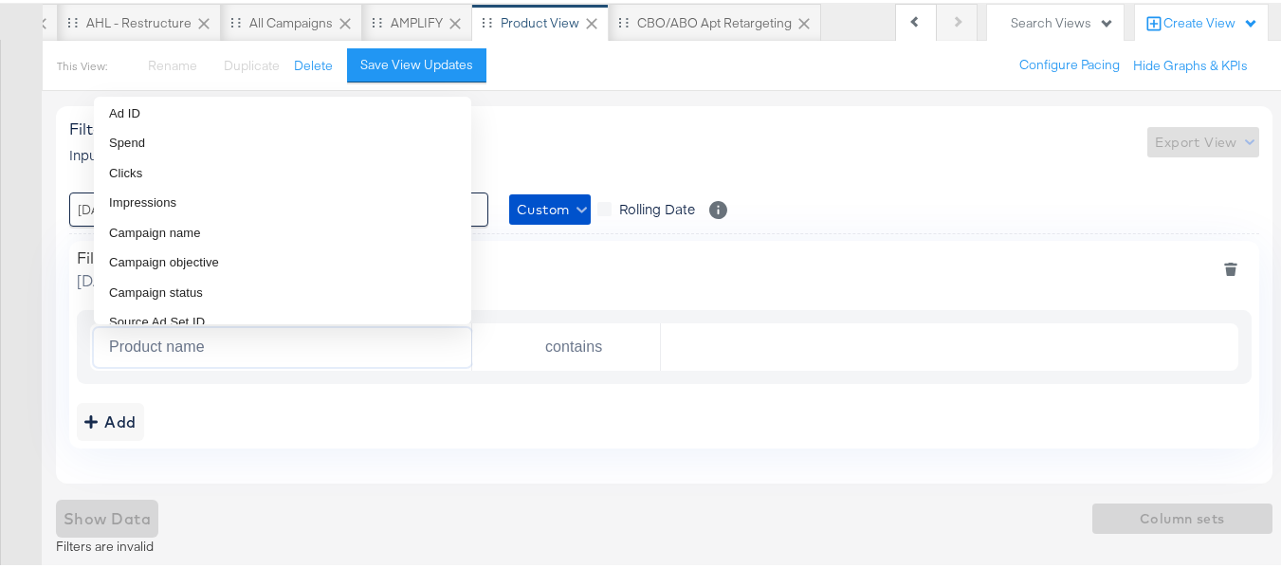
scroll to position [190, 0]
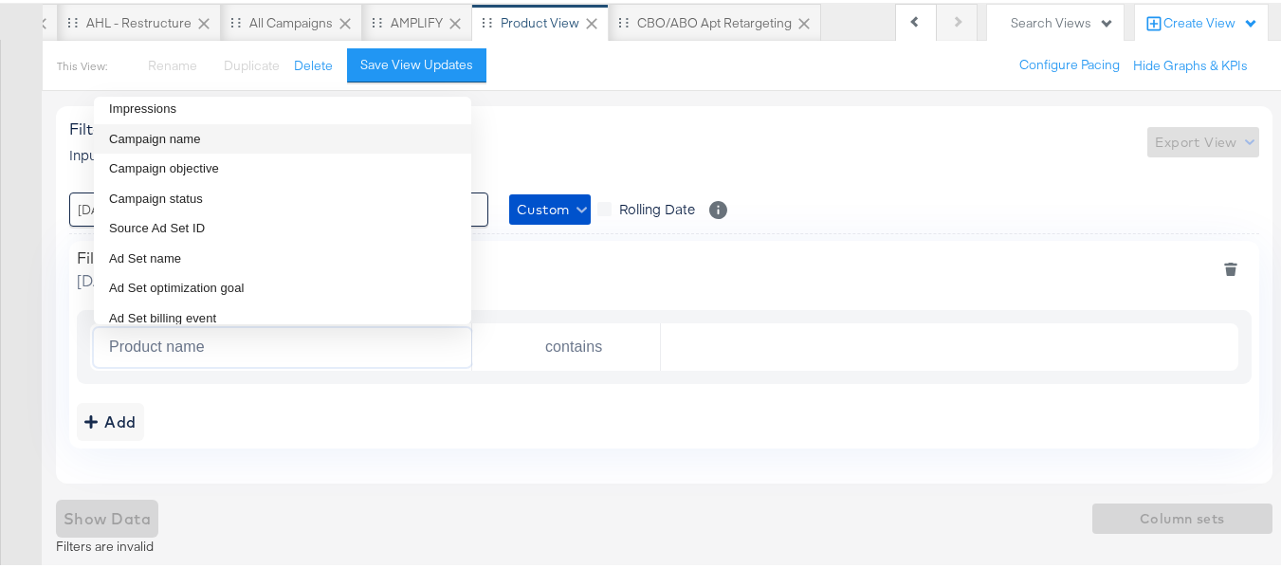
click at [181, 137] on span "Campaign name" at bounding box center [155, 136] width 92 height 19
type input "Campaign name"
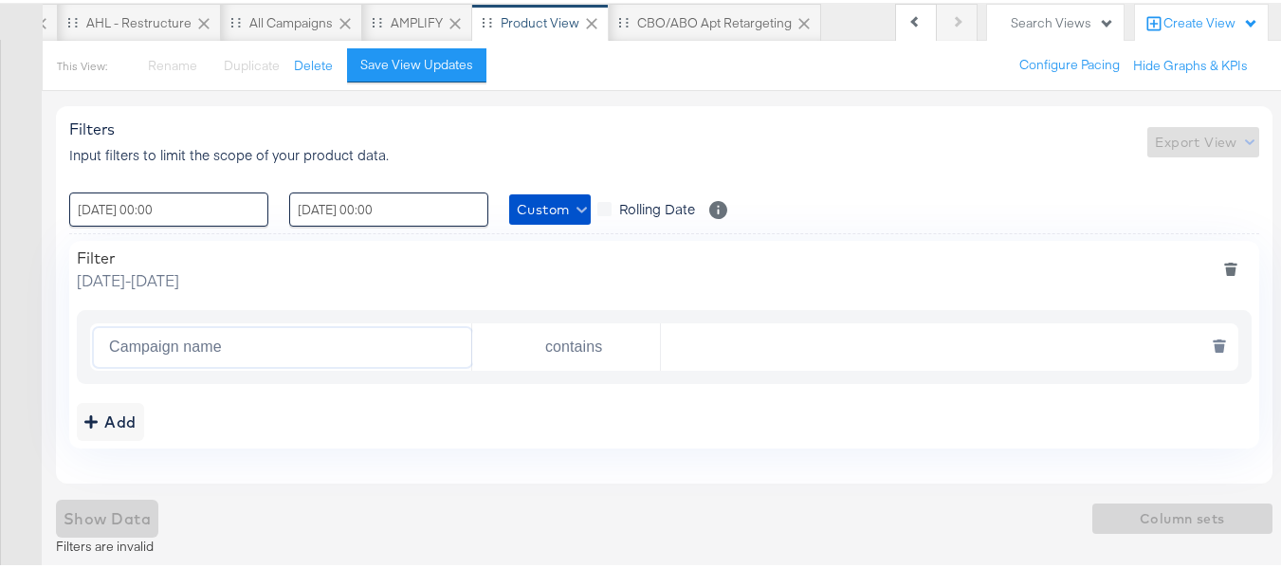
click at [748, 337] on input "text" at bounding box center [944, 344] width 567 height 39
paste input "AHL24"
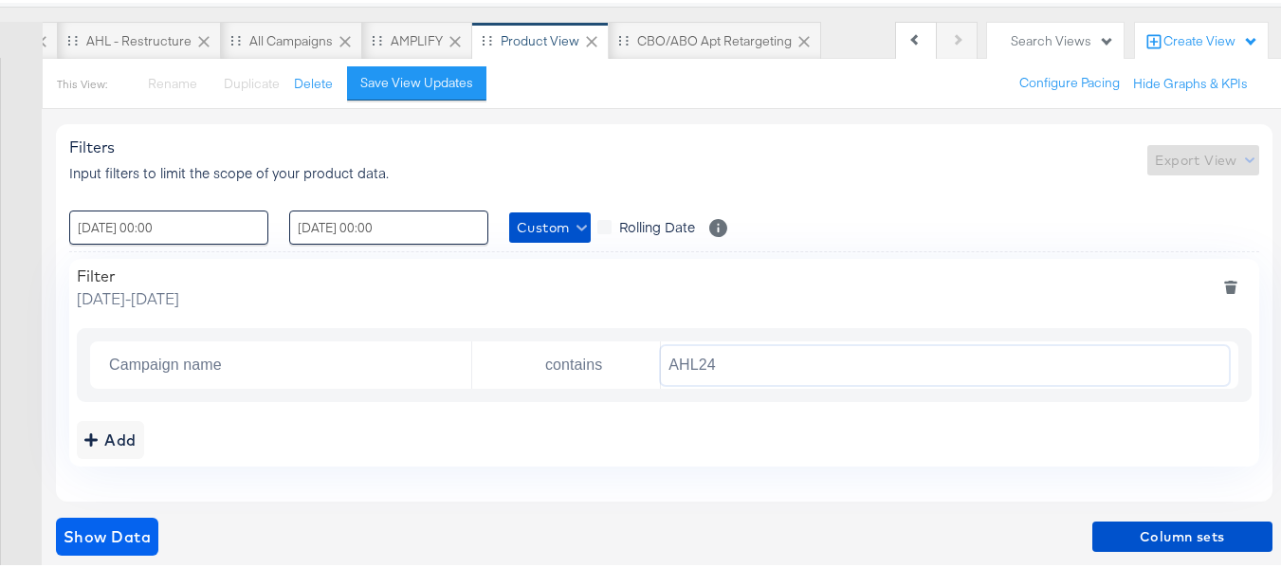
scroll to position [157, 0]
click at [120, 523] on span "Show Data" at bounding box center [107, 534] width 87 height 27
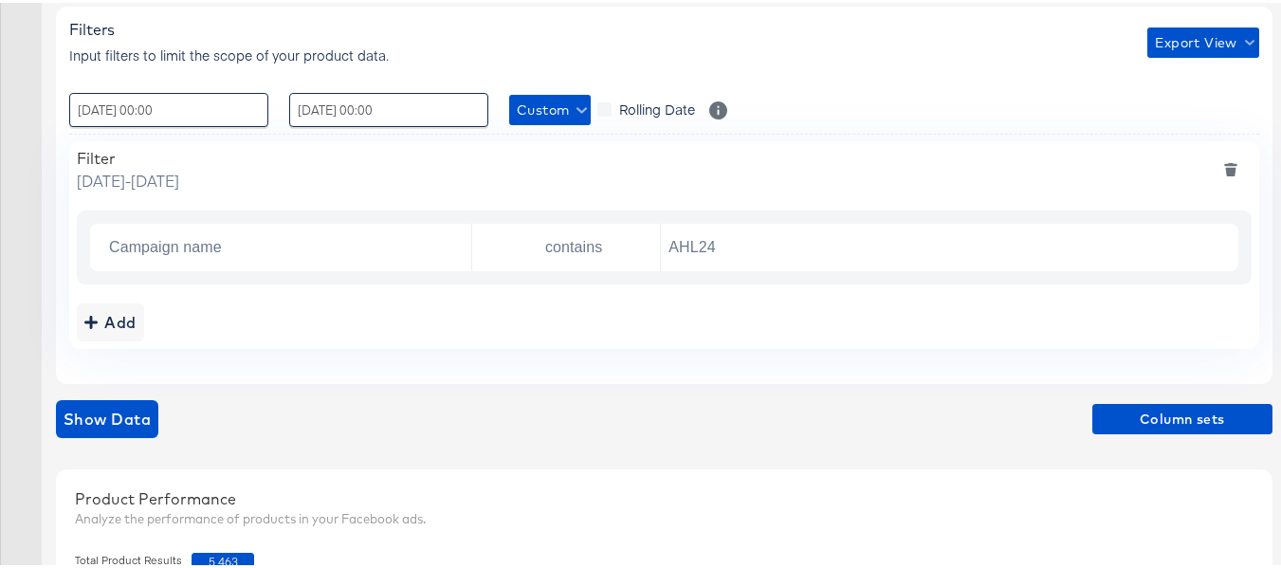
scroll to position [441, 0]
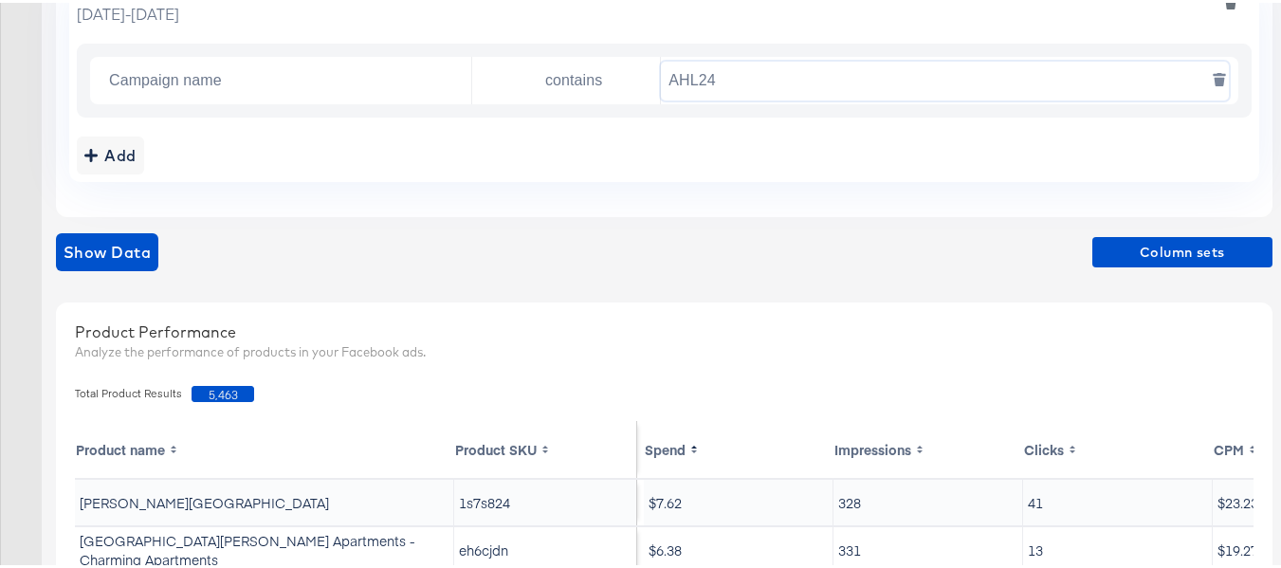
click at [812, 80] on input "AHL24" at bounding box center [944, 78] width 567 height 39
paste input "F"
click at [165, 256] on div "Show Data Column sets" at bounding box center [664, 249] width 1217 height 38
click at [151, 256] on button "Show Data" at bounding box center [107, 249] width 102 height 38
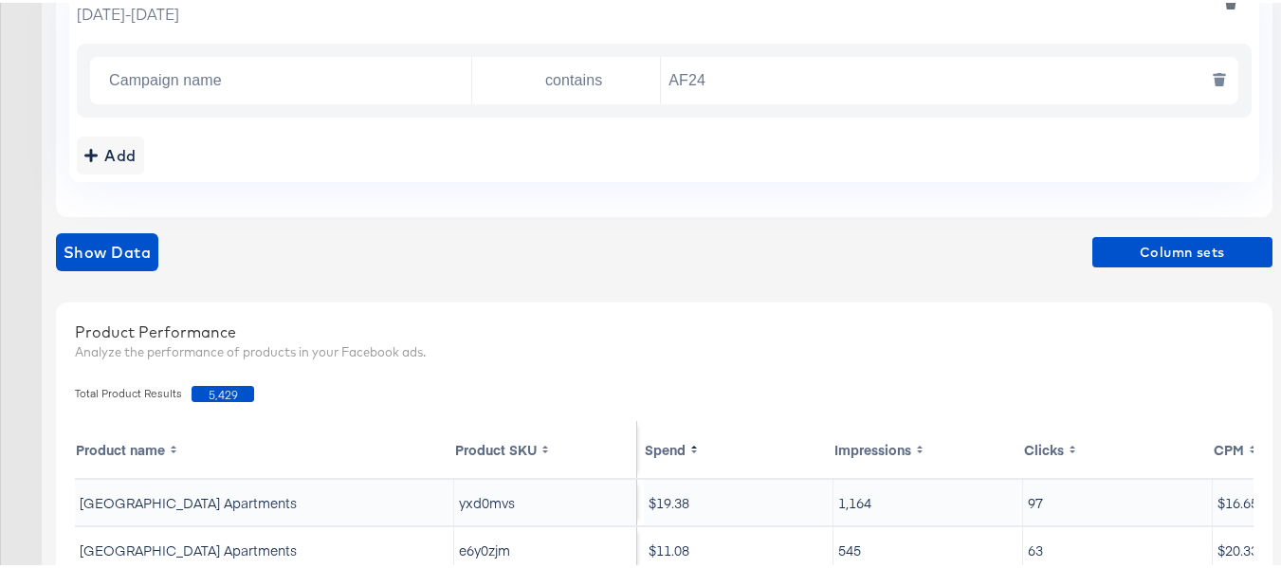
click at [784, 88] on input "AF24" at bounding box center [944, 78] width 567 height 39
paste input "FR"
click at [120, 248] on span "Show Data" at bounding box center [107, 249] width 87 height 27
click at [813, 79] on input "FR24" at bounding box center [944, 78] width 567 height 39
paste input "DARE"
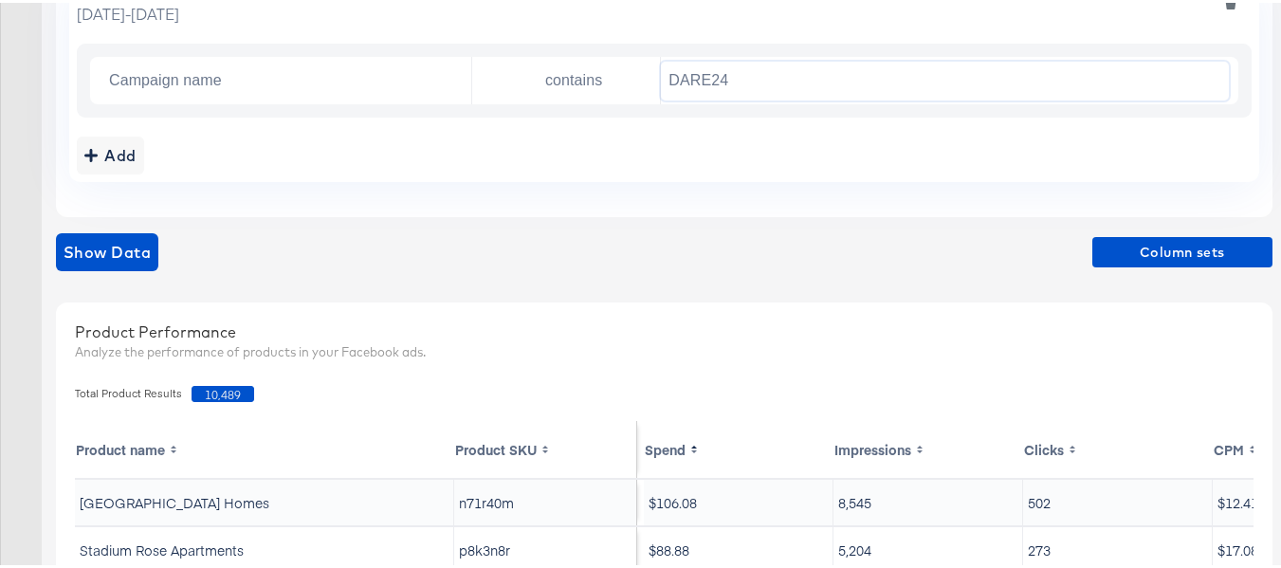
type input "DARE24"
click at [658, 167] on div "Add" at bounding box center [664, 153] width 1175 height 38
click at [92, 247] on span "Show Data" at bounding box center [107, 249] width 87 height 27
